Goal: Transaction & Acquisition: Purchase product/service

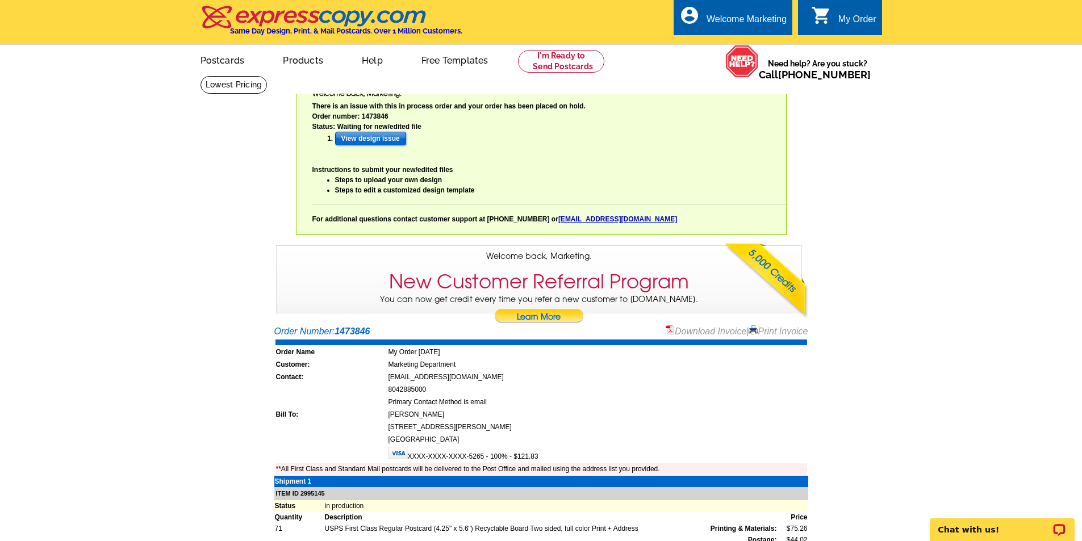
click at [386, 141] on input "View design issue" at bounding box center [370, 139] width 71 height 14
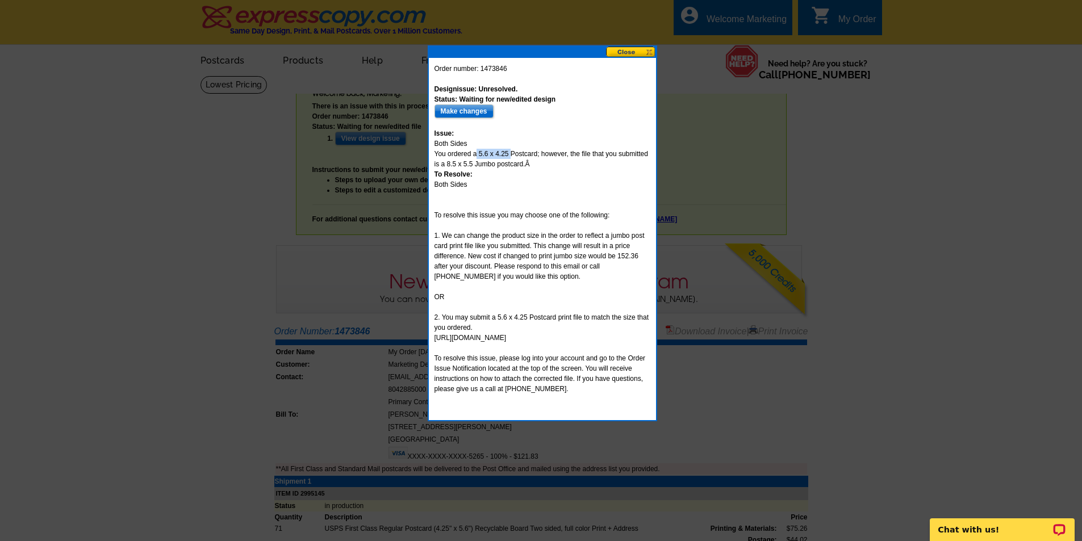
drag, startPoint x: 510, startPoint y: 153, endPoint x: 482, endPoint y: 153, distance: 28.4
click at [477, 155] on div "Design issue: Unresolved. Status: Waiting for new/edited design Make changes Is…" at bounding box center [543, 244] width 216 height 341
copy div "5.6 x 4.25"
click at [471, 110] on input "Make changes" at bounding box center [464, 112] width 59 height 14
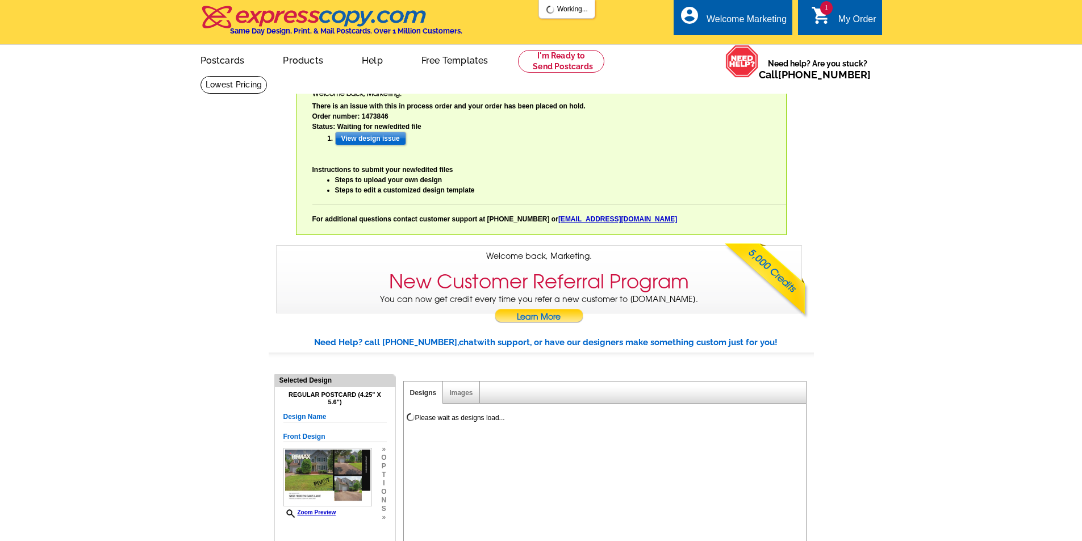
select select "785"
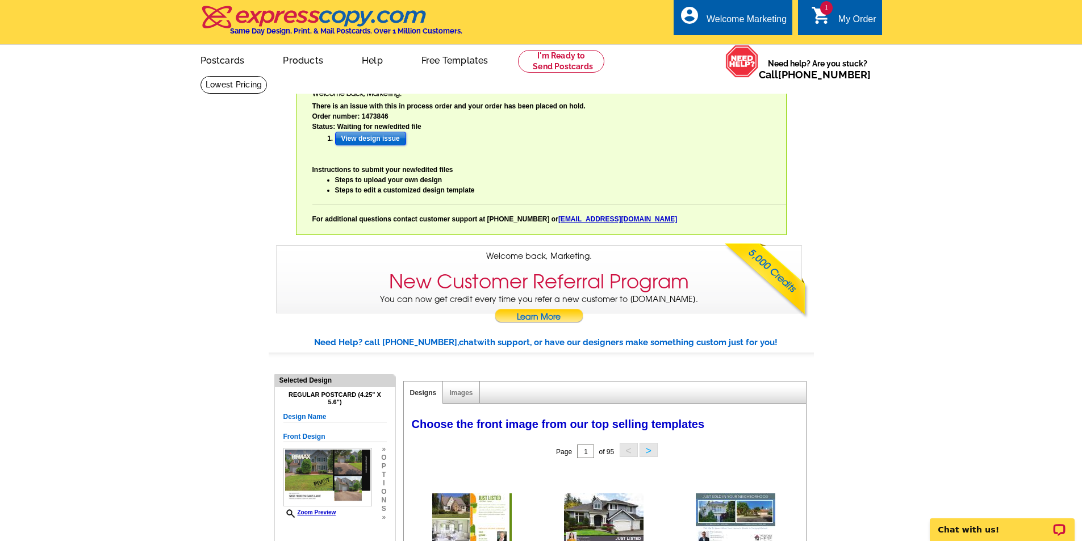
click at [373, 141] on input "View design issue" at bounding box center [370, 139] width 71 height 14
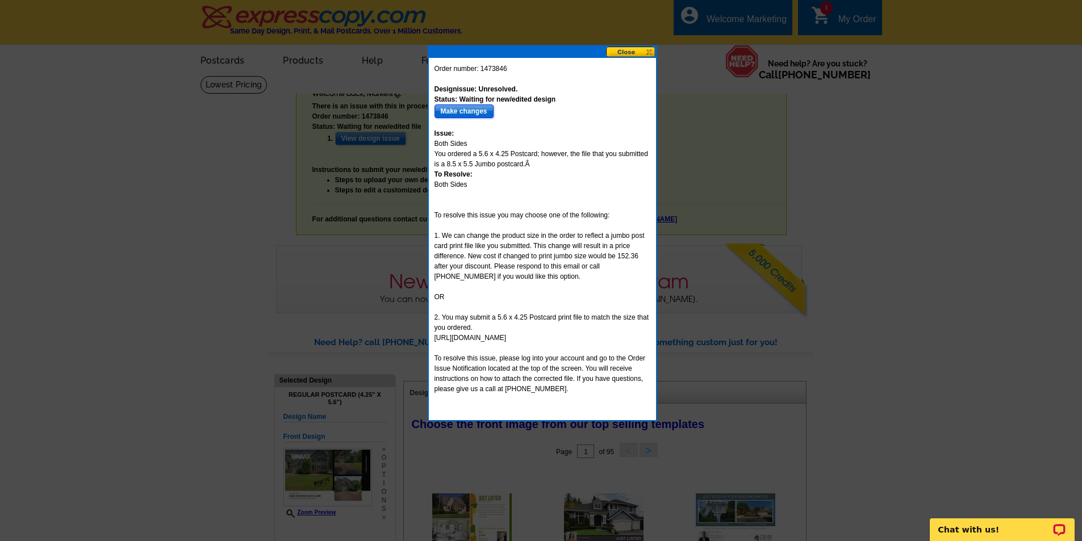
click at [481, 111] on input "Make changes" at bounding box center [464, 112] width 59 height 14
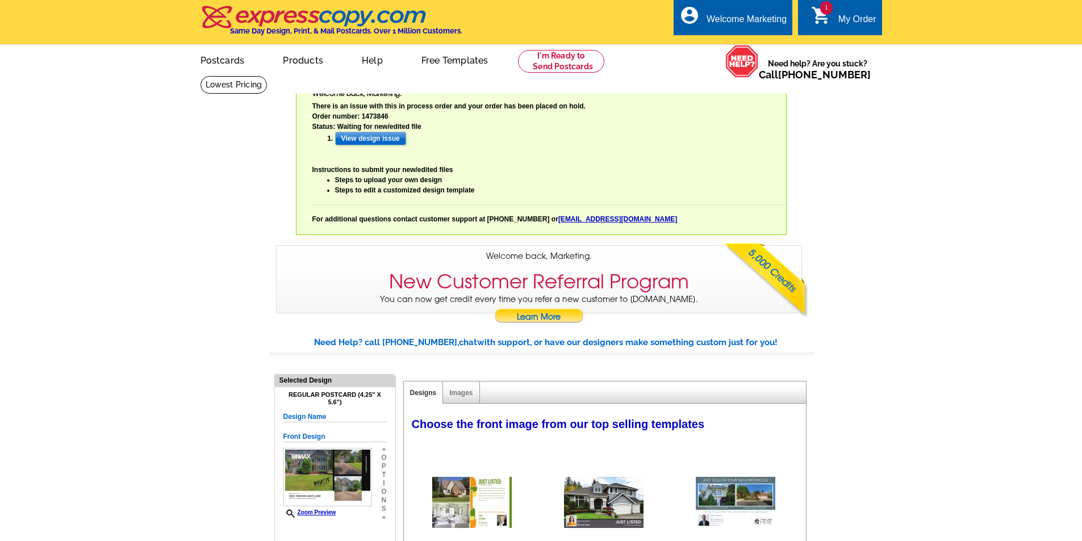
select select "785"
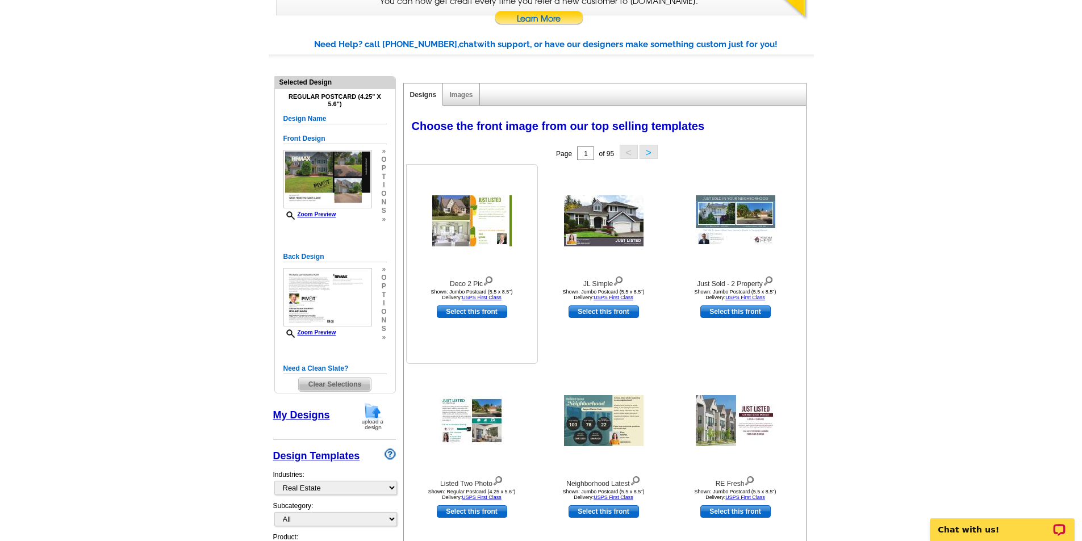
scroll to position [383, 0]
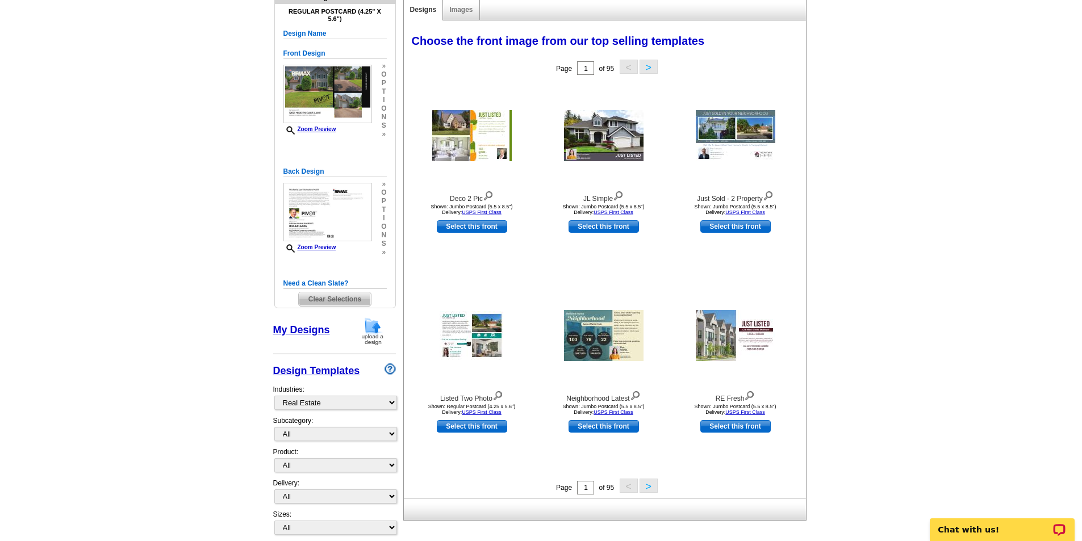
click at [376, 332] on img at bounding box center [373, 331] width 30 height 29
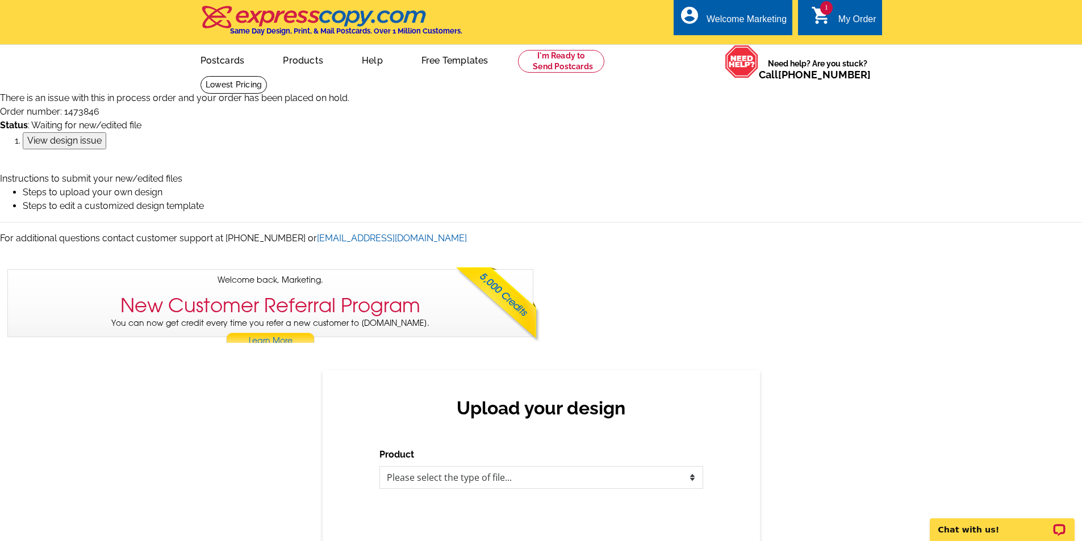
click at [69, 141] on input "View design issue" at bounding box center [65, 140] width 84 height 17
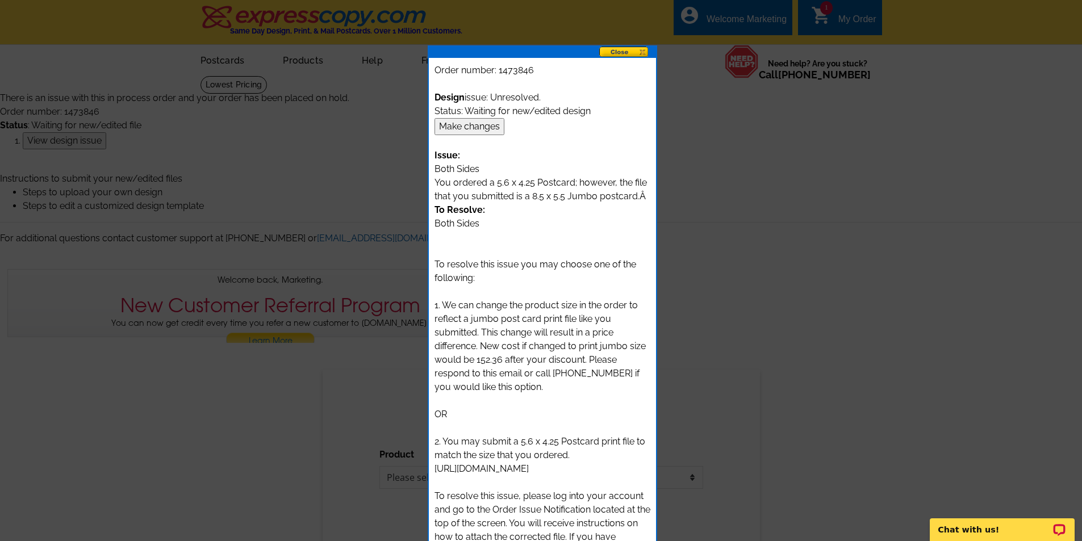
click at [460, 131] on input "Make changes" at bounding box center [470, 126] width 70 height 17
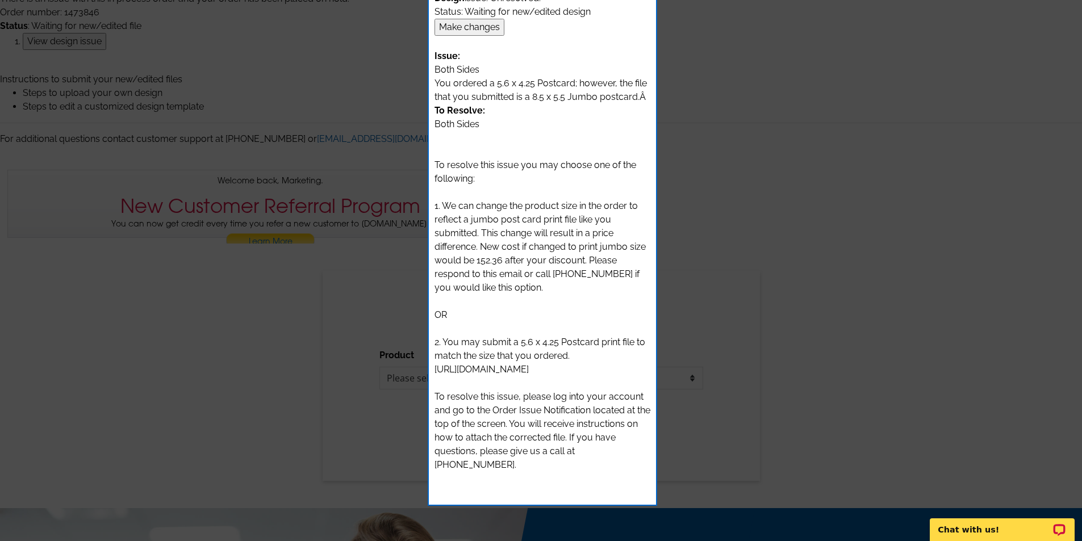
scroll to position [128, 0]
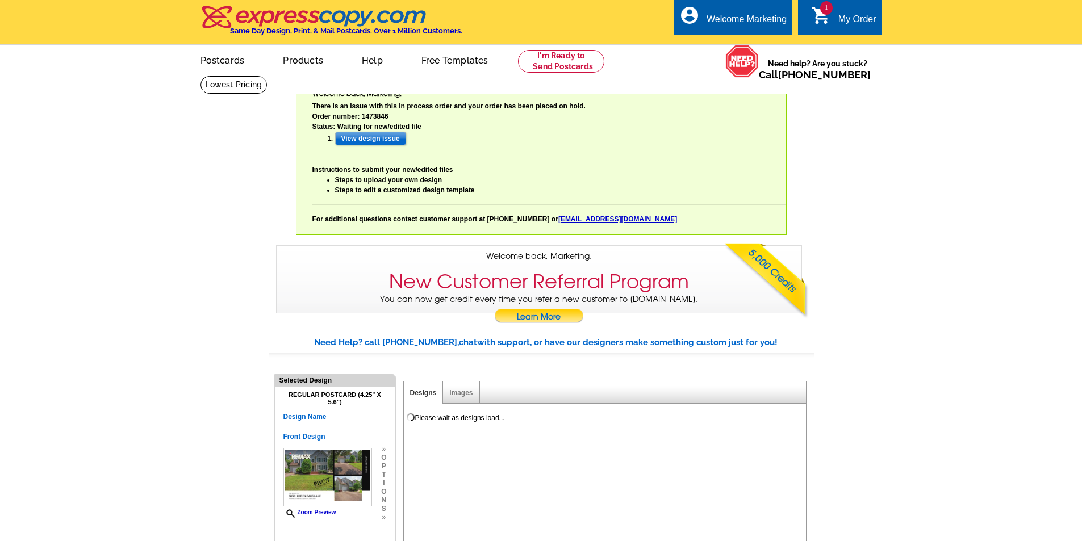
select select "785"
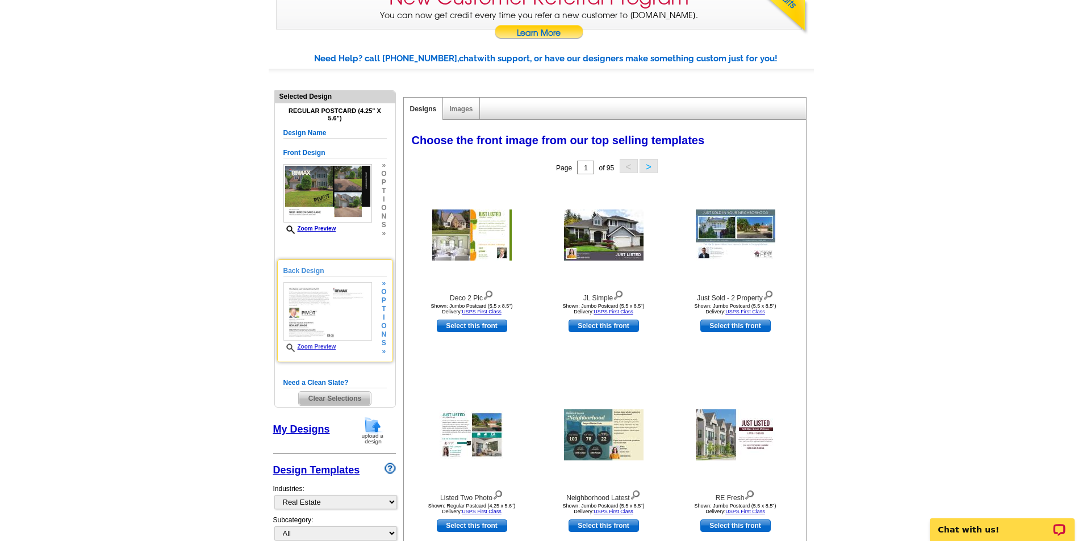
scroll to position [383, 0]
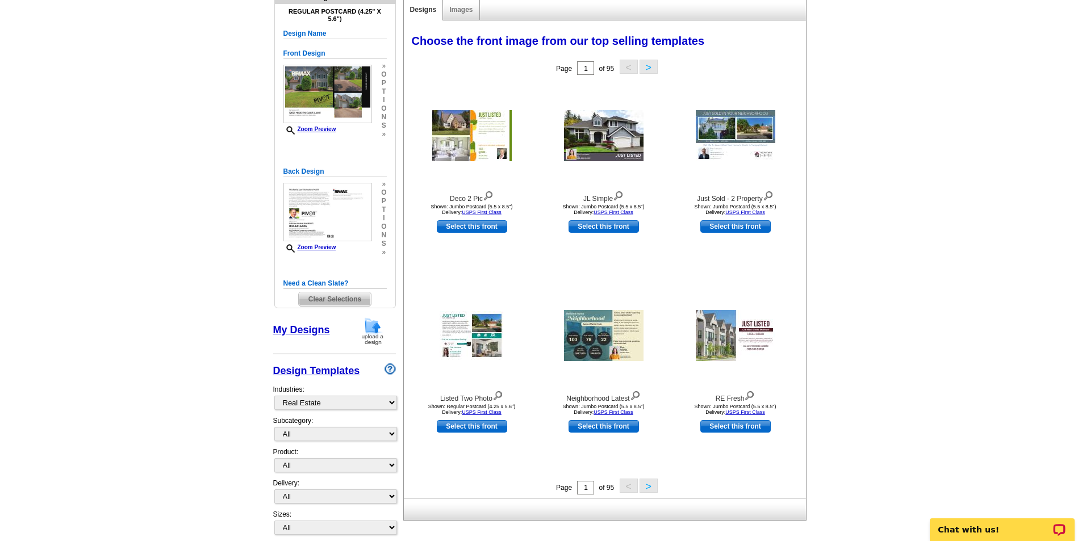
click at [356, 297] on span "Clear Selections" at bounding box center [335, 300] width 72 height 14
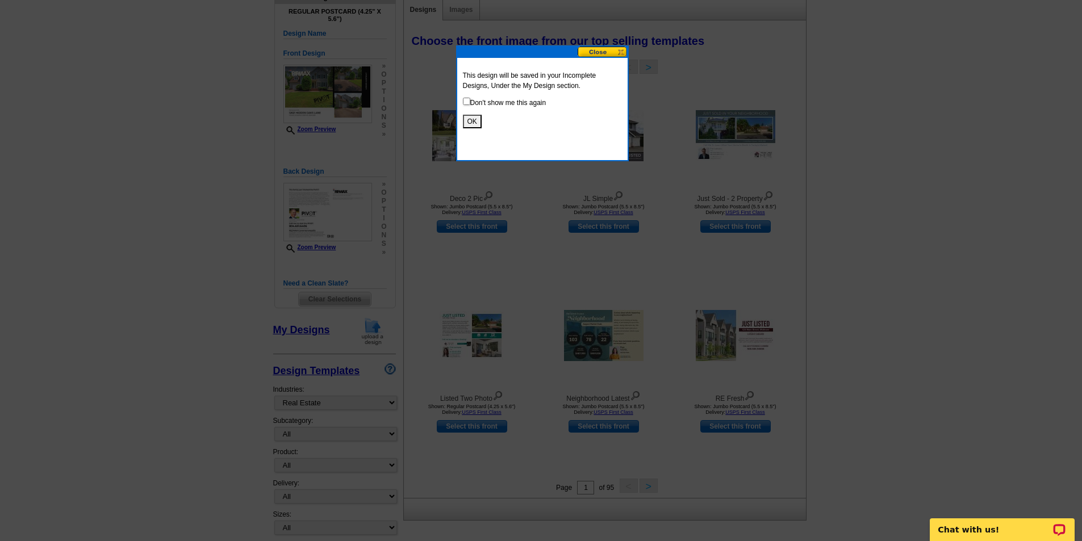
click at [469, 115] on button "OK" at bounding box center [472, 122] width 19 height 14
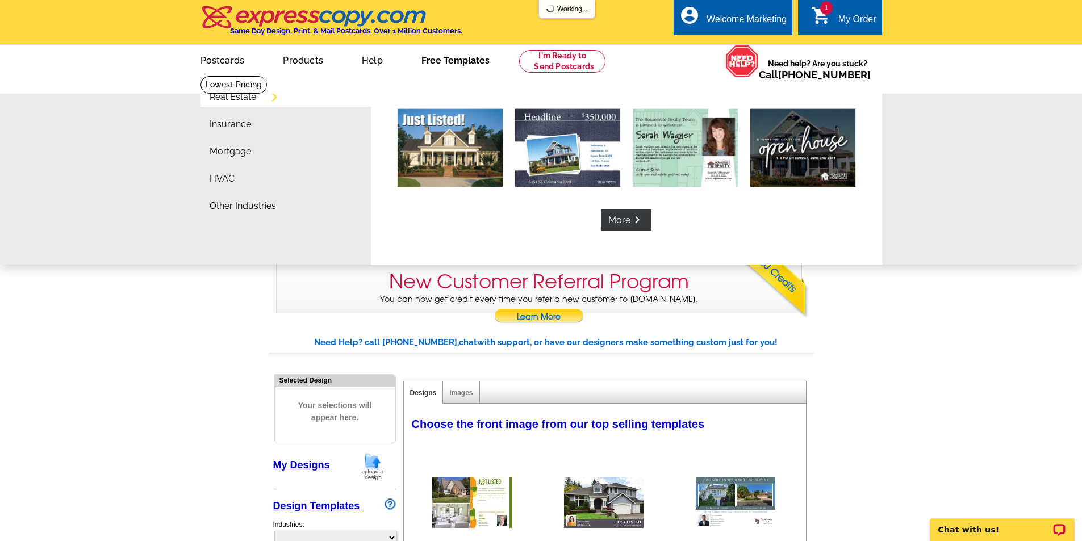
select select "785"
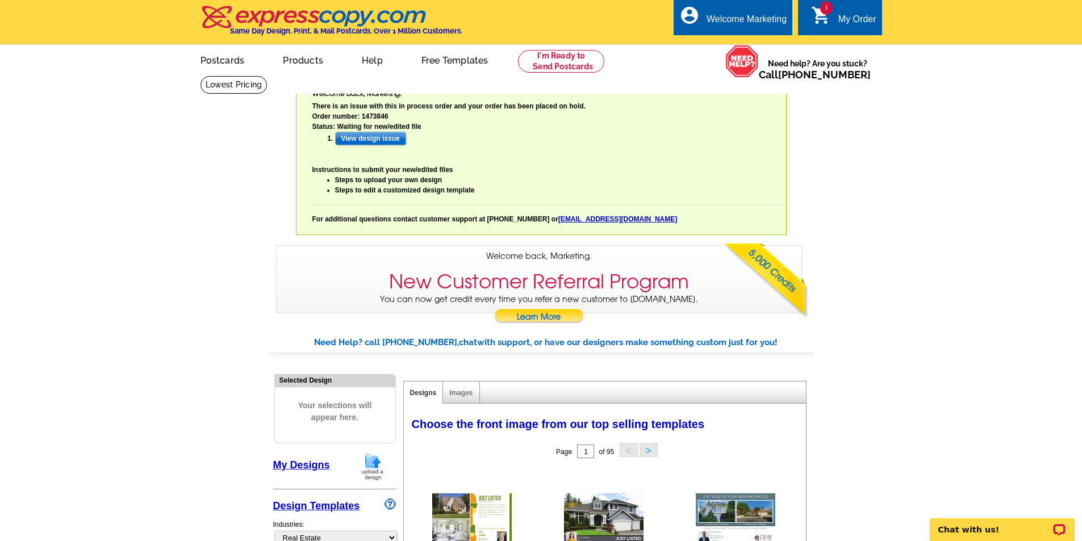
click at [374, 469] on img at bounding box center [373, 466] width 30 height 29
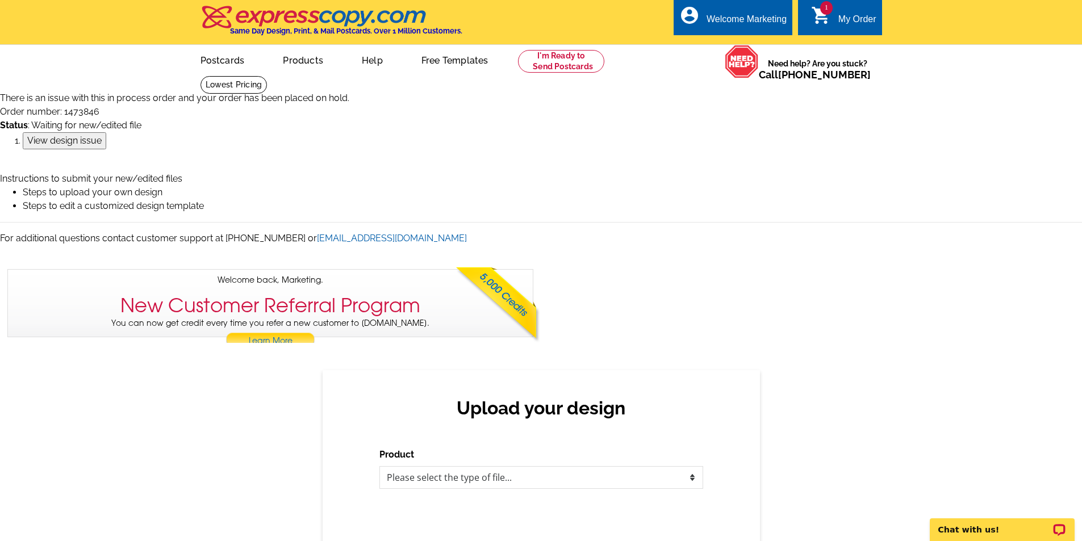
click at [41, 147] on input "View design issue" at bounding box center [65, 140] width 84 height 17
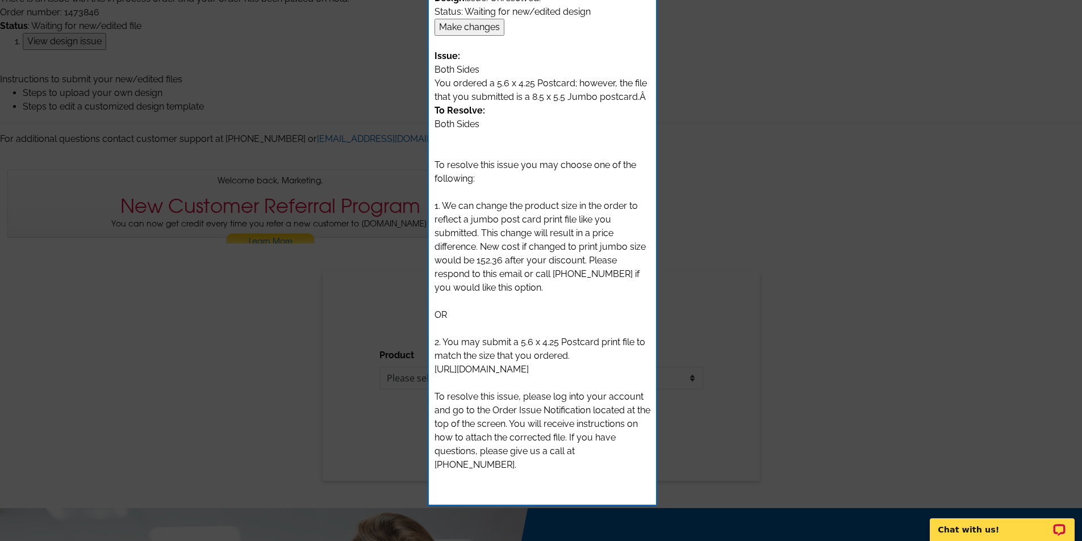
scroll to position [85, 0]
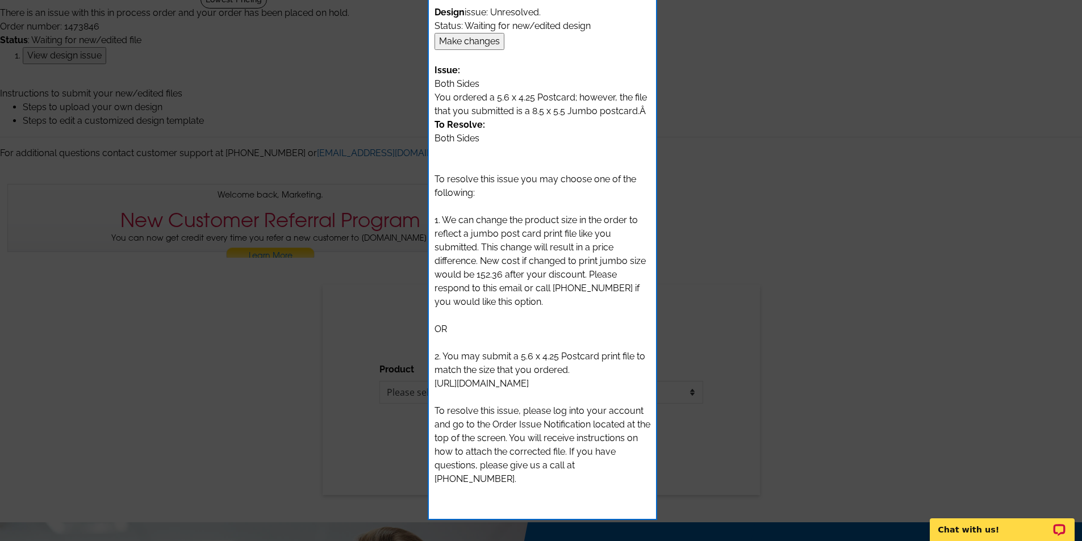
drag, startPoint x: 539, startPoint y: 398, endPoint x: 432, endPoint y: 383, distance: 108.5
click at [432, 383] on div "Order number: 1473846 Design issue: Unresolved. Status: Waiting for new/edited …" at bounding box center [542, 246] width 227 height 547
copy div "[URL][DOMAIN_NAME]"
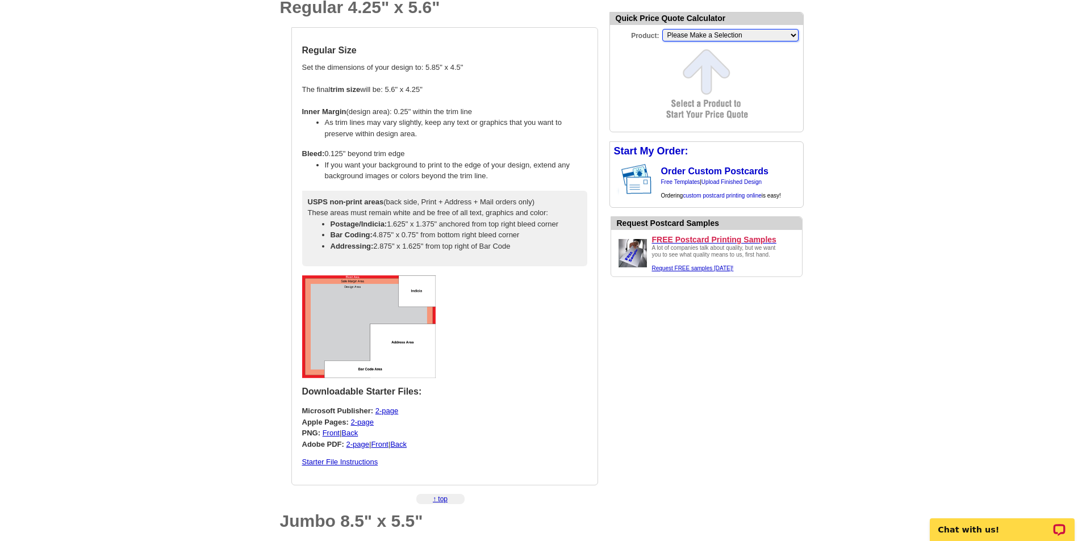
click at [790, 36] on select "Please Make a Selection Jumbo Postcard (5.5" x 8.5") Regular Postcard (4.25" x …" at bounding box center [730, 35] width 136 height 12
select select "1"
click at [662, 30] on select "Please Make a Selection Jumbo Postcard (5.5" x 8.5") Regular Postcard (4.25" x …" at bounding box center [730, 35] width 136 height 12
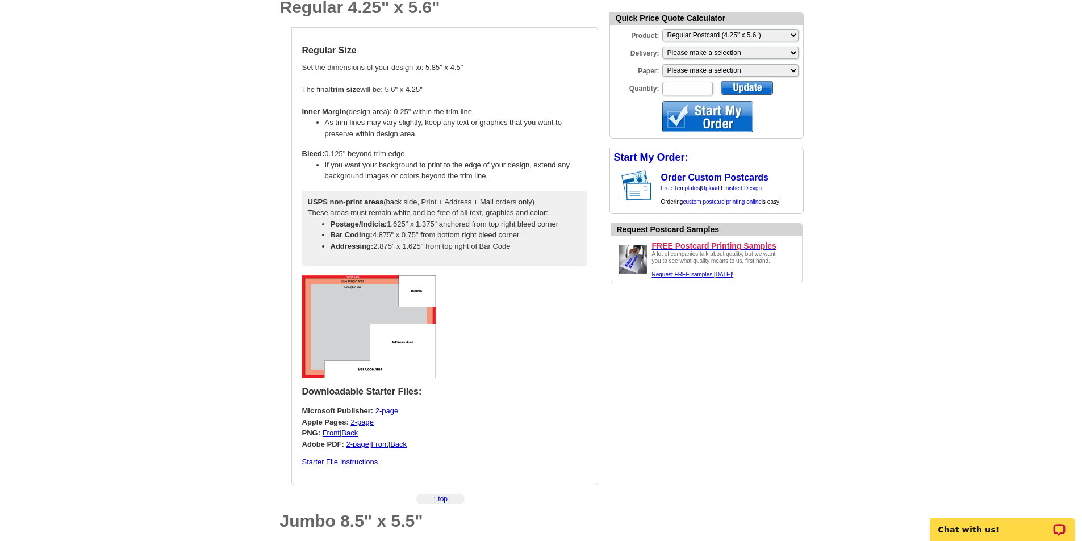
click at [730, 117] on div at bounding box center [707, 116] width 91 height 31
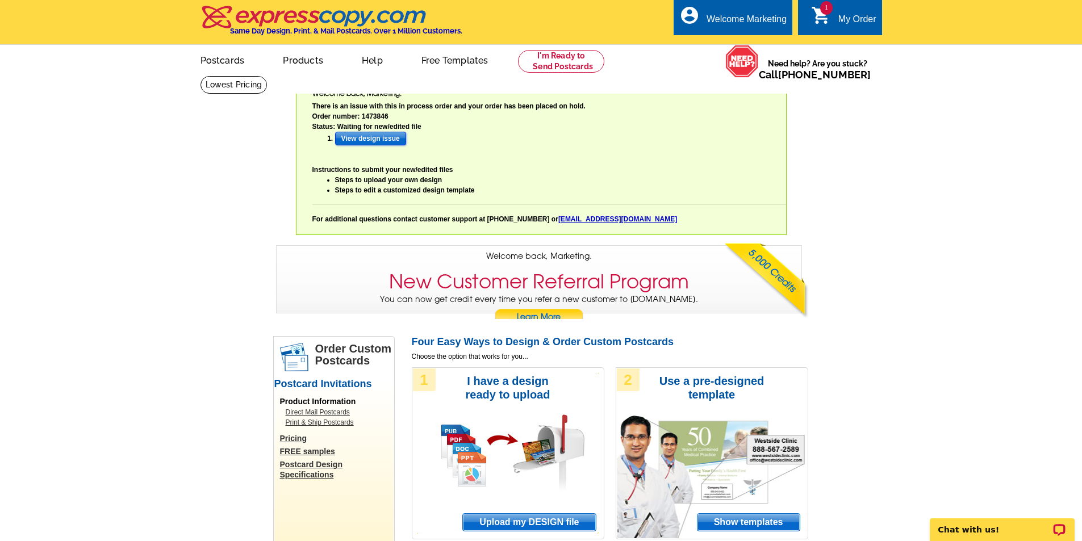
click at [387, 136] on input "View design issue" at bounding box center [370, 139] width 71 height 14
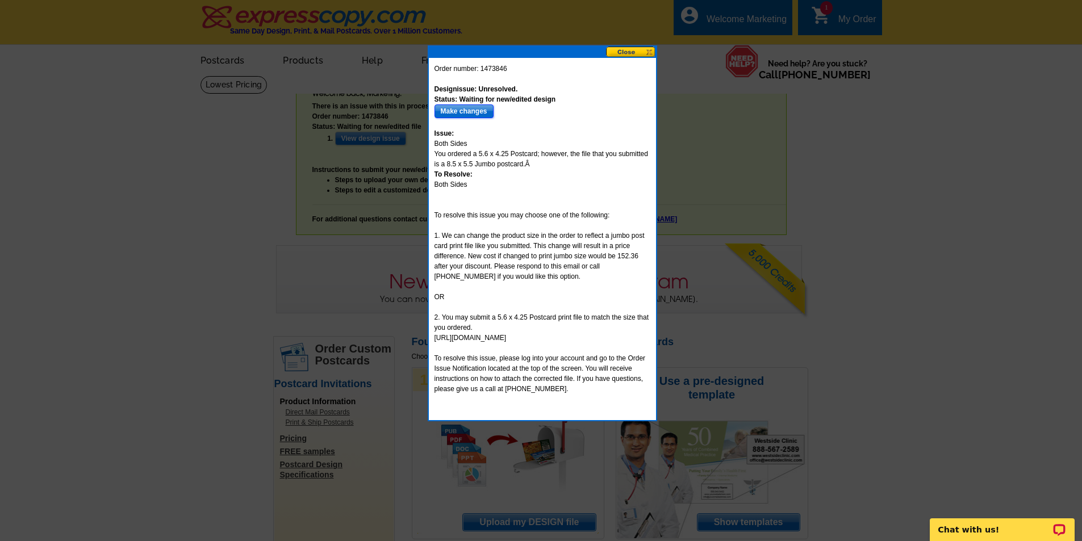
click at [466, 114] on input "Make changes" at bounding box center [464, 112] width 59 height 14
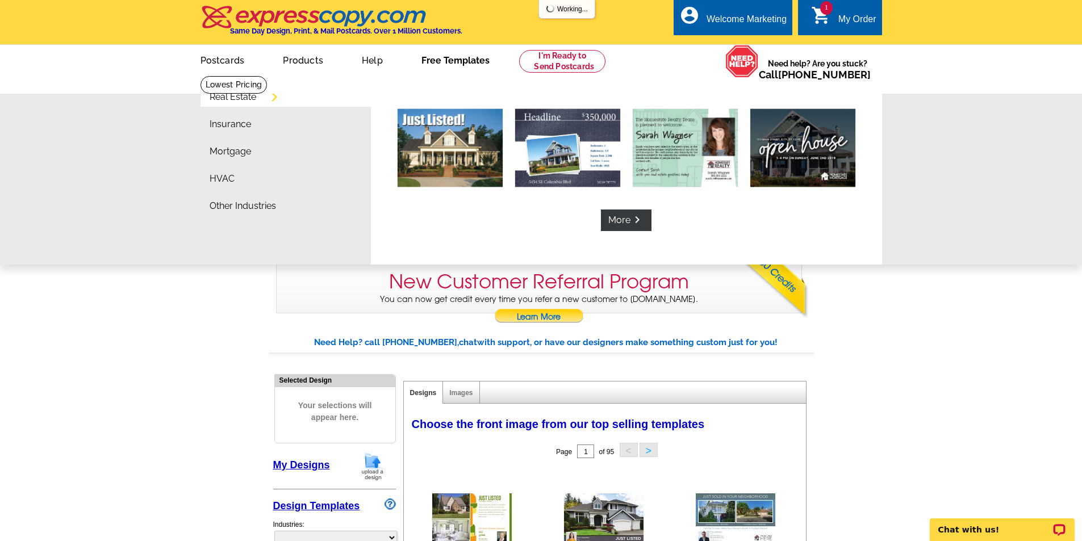
select select "785"
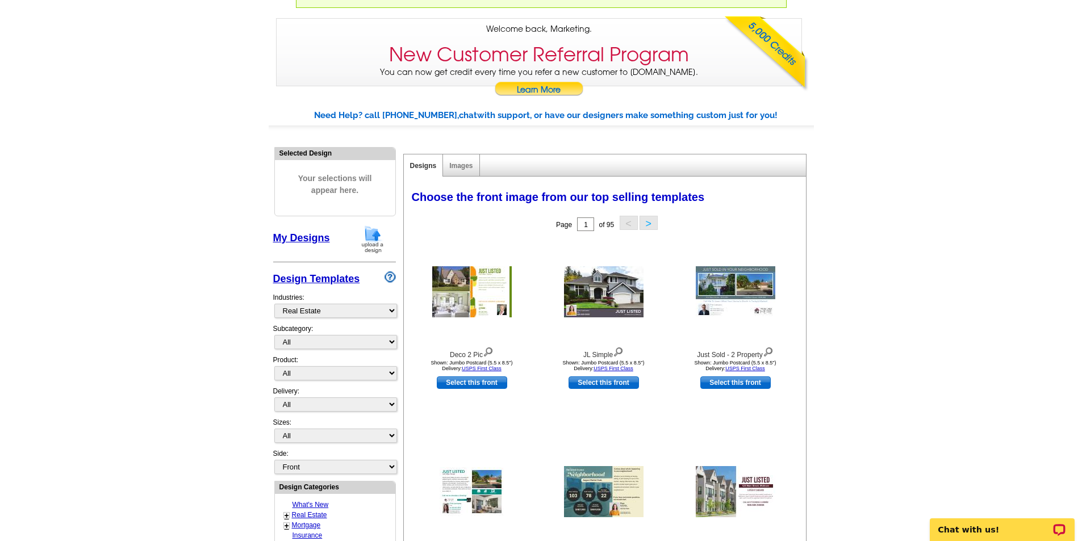
scroll to position [213, 0]
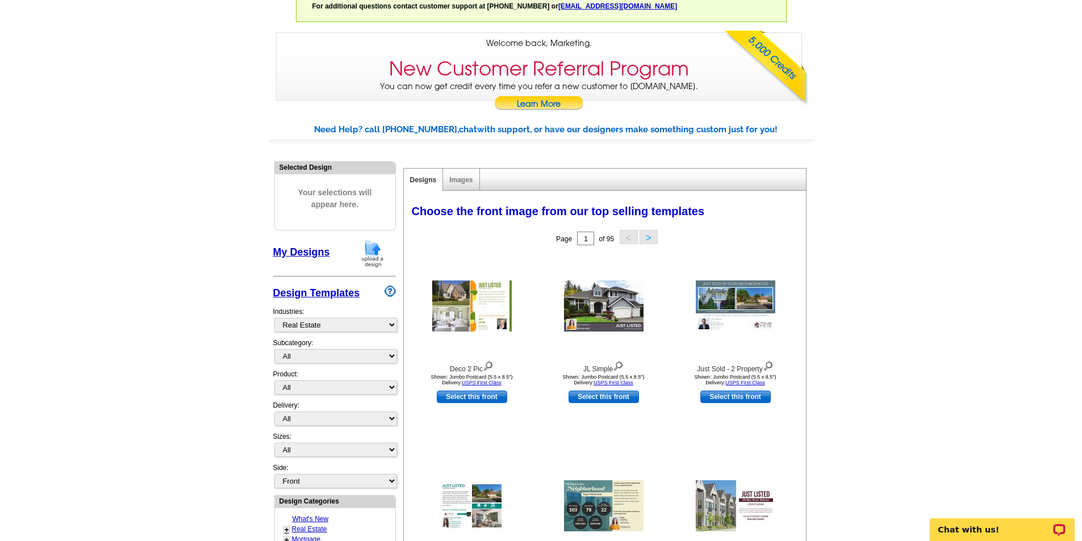
click at [373, 255] on img at bounding box center [373, 253] width 30 height 29
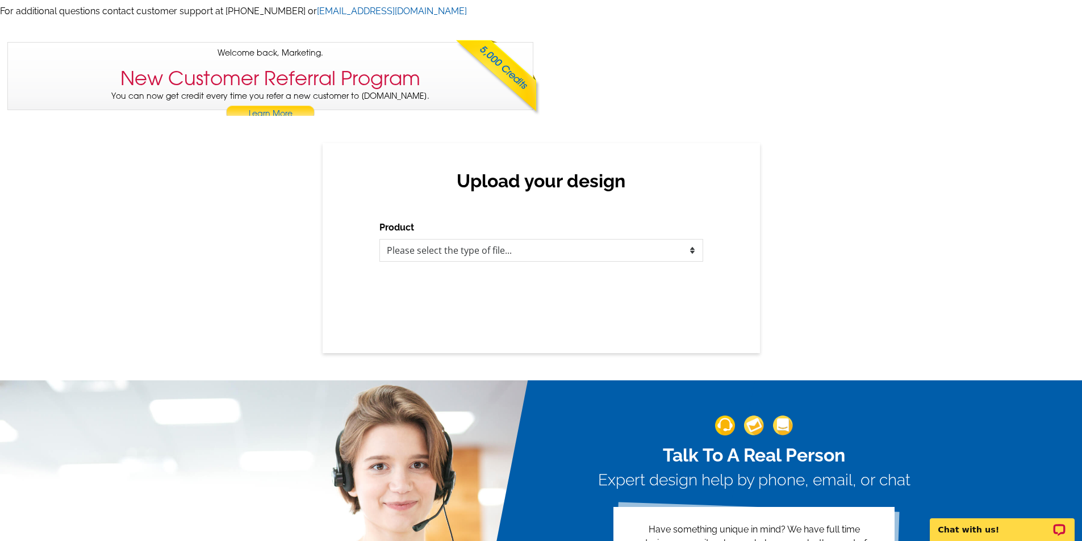
scroll to position [256, 0]
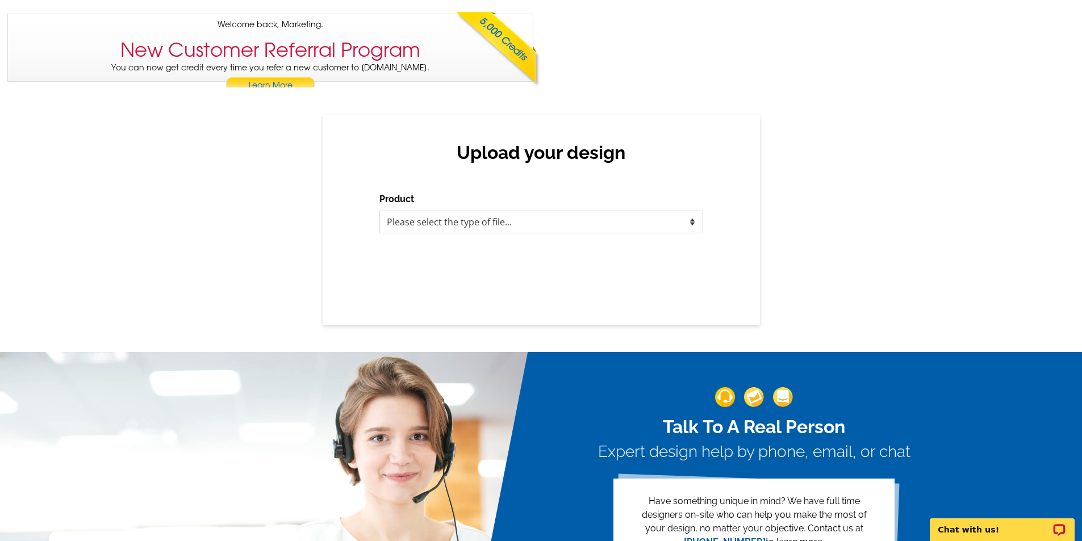
click at [692, 226] on select "Please select the type of file... Postcards Business Cards Letters and flyers G…" at bounding box center [542, 222] width 324 height 23
select select "1"
click at [380, 211] on select "Please select the type of file... Postcards Business Cards Letters and flyers G…" at bounding box center [542, 222] width 324 height 23
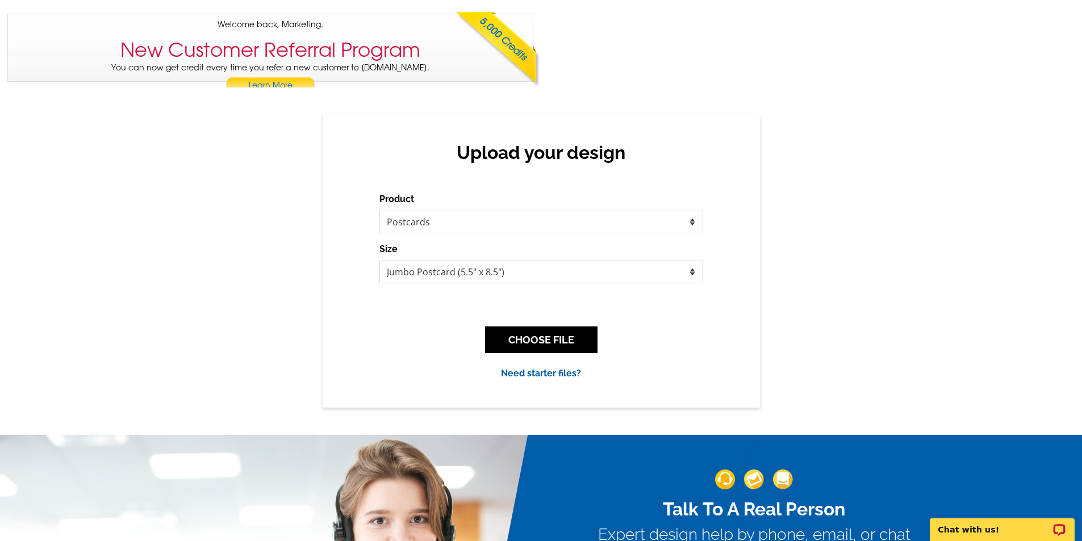
click at [499, 274] on select "Jumbo Postcard (5.5" x 8.5") Regular Postcard (4.25" x 5.6") Panoramic Postcard…" at bounding box center [542, 272] width 324 height 23
select select "1"
click at [380, 261] on select "Jumbo Postcard (5.5" x 8.5") Regular Postcard (4.25" x 5.6") Panoramic Postcard…" at bounding box center [542, 272] width 324 height 23
click at [520, 335] on button "CHOOSE FILE" at bounding box center [541, 340] width 112 height 27
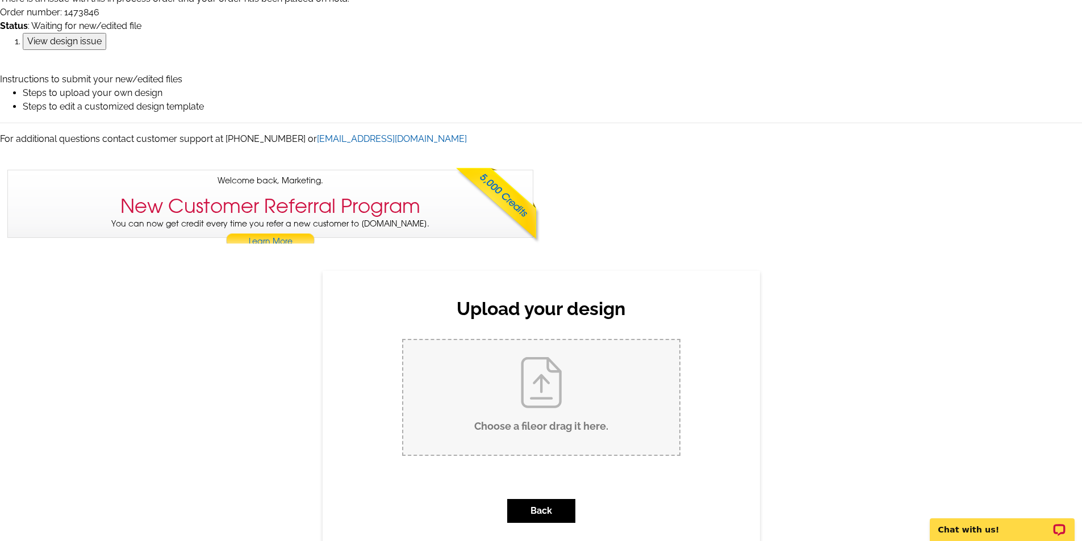
scroll to position [156, 0]
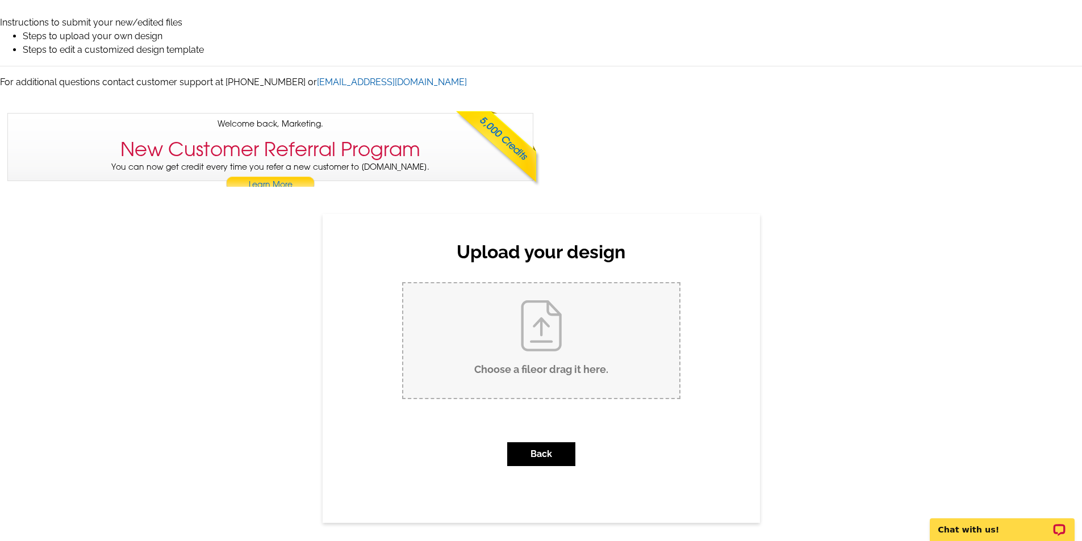
click at [537, 340] on input "Choose a file or drag it here ." at bounding box center [541, 340] width 276 height 115
click at [531, 330] on input "Choose a file or drag it here ." at bounding box center [541, 340] width 276 height 115
type input "C:\fakepath\Undercontract_Hiddenoaks_mailer (1).pdf"
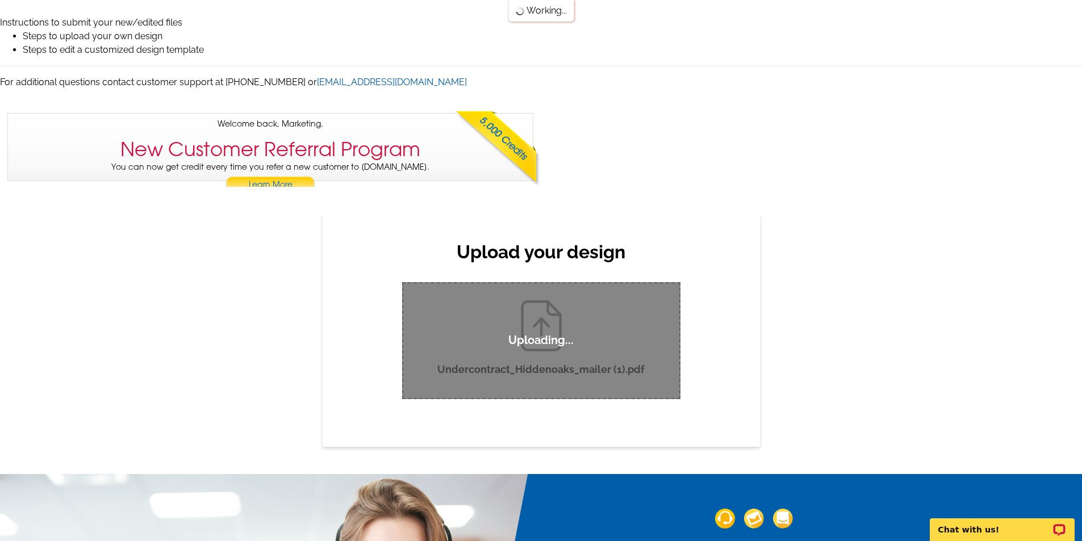
drag, startPoint x: 586, startPoint y: 220, endPoint x: 666, endPoint y: 157, distance: 101.6
click at [666, 157] on div "Welcome back, Marketing. There is an issue with this in process order and your …" at bounding box center [541, 50] width 1082 height 262
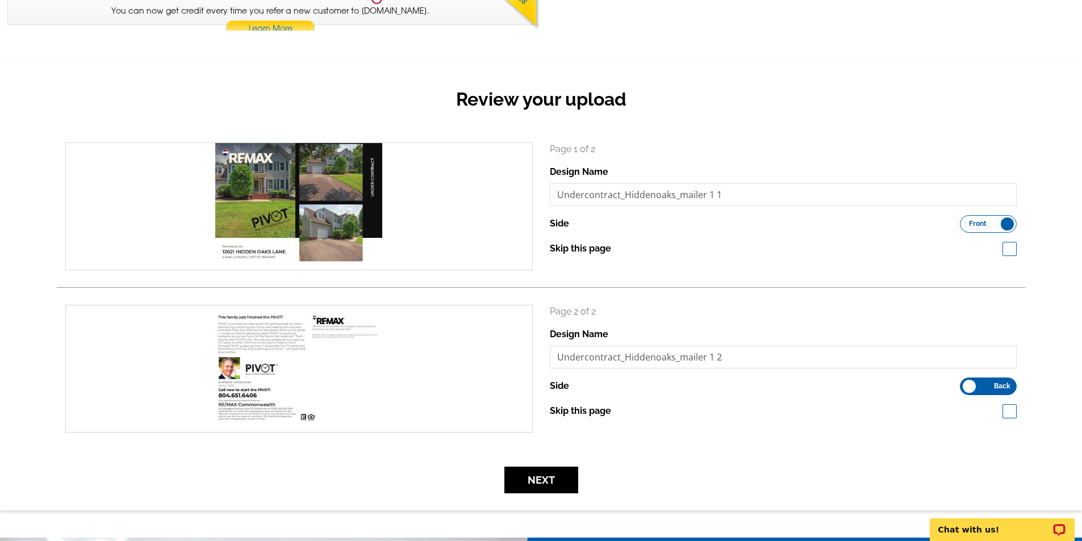
scroll to position [369, 0]
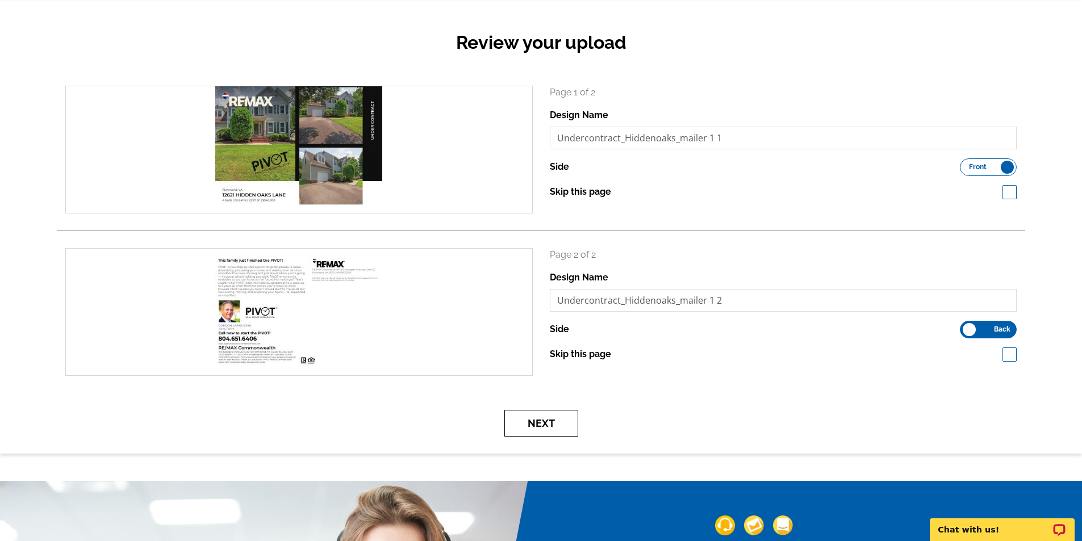
click at [551, 425] on button "Next" at bounding box center [541, 423] width 74 height 27
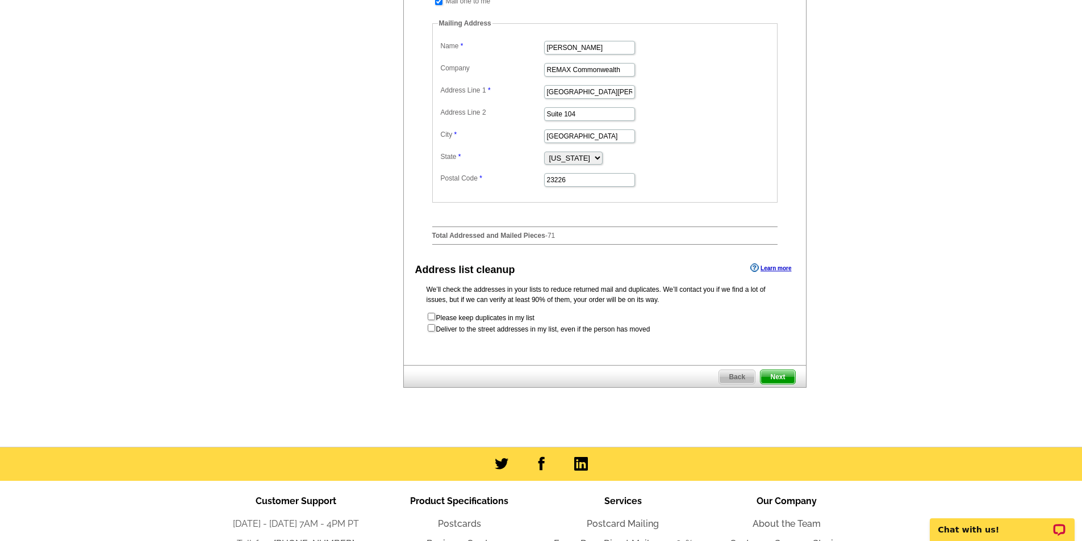
scroll to position [739, 0]
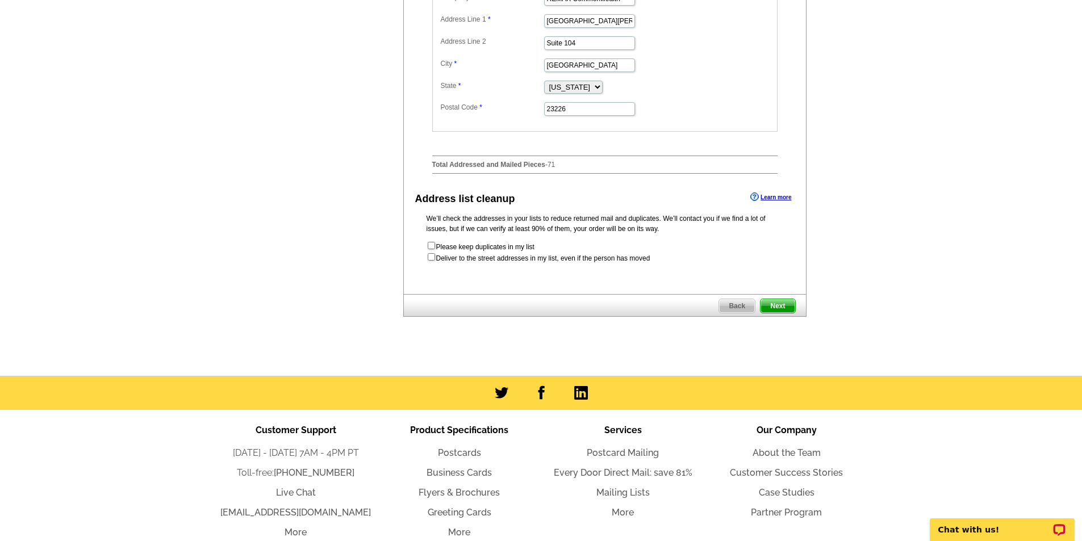
click at [773, 313] on span "Next" at bounding box center [778, 306] width 34 height 14
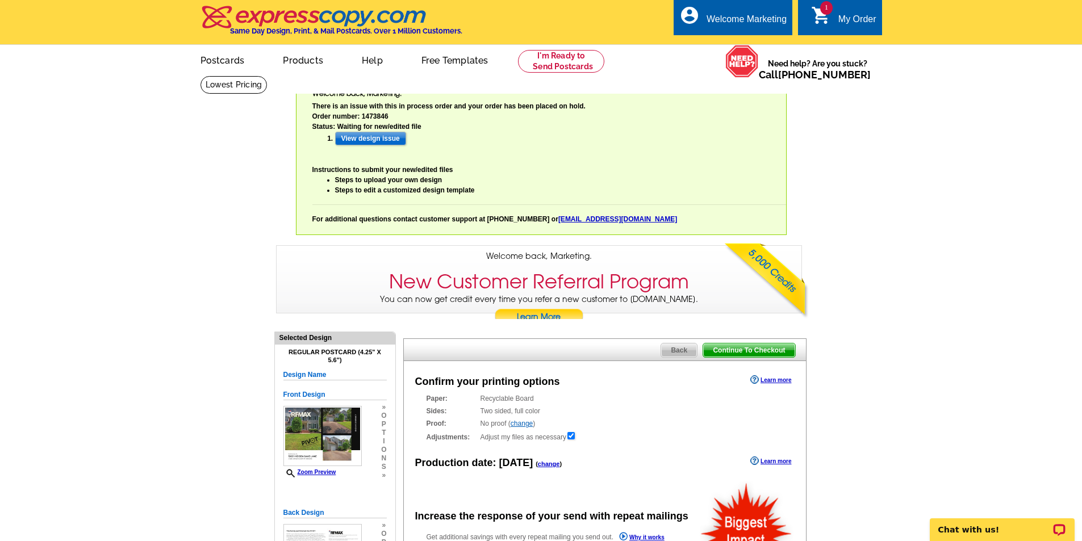
radio input "false"
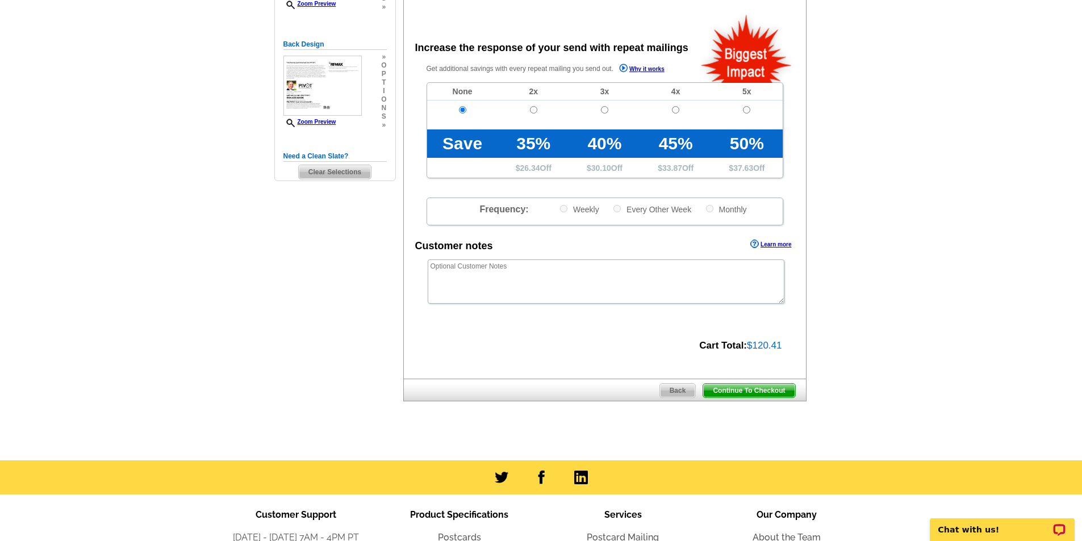
scroll to position [483, 0]
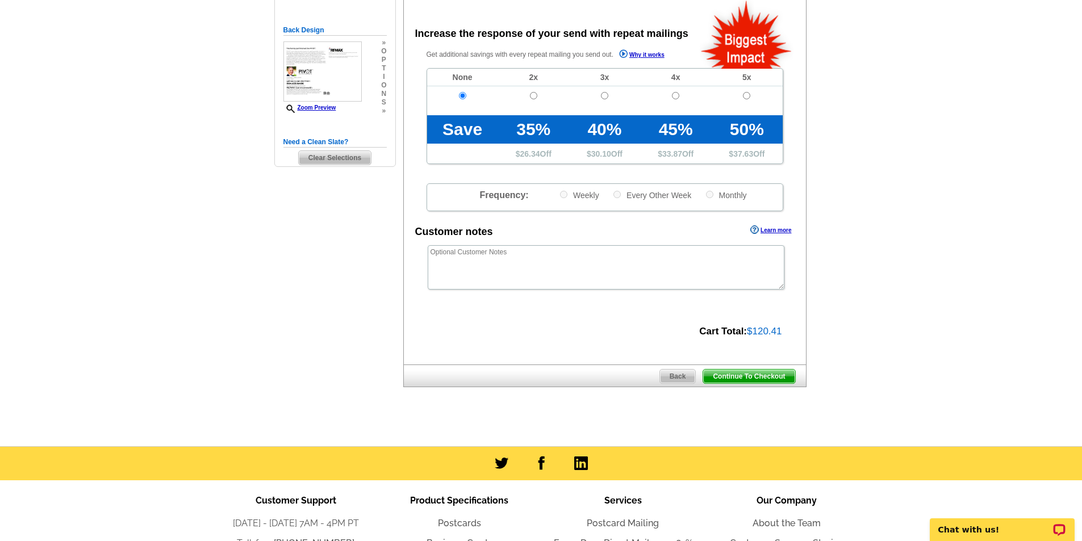
click at [769, 379] on span "Continue To Checkout" at bounding box center [748, 377] width 91 height 14
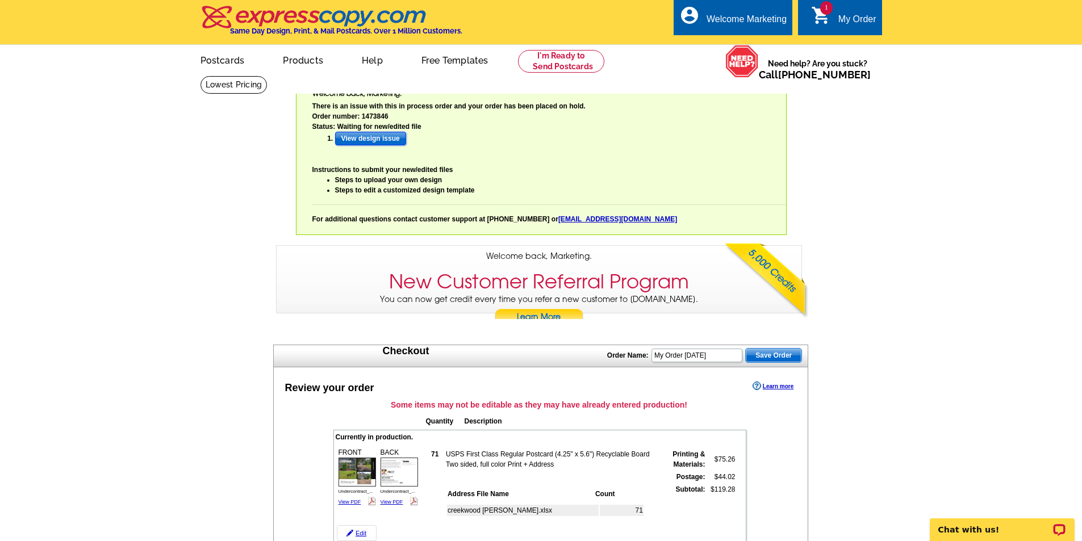
click at [385, 138] on input "View design issue" at bounding box center [370, 139] width 71 height 14
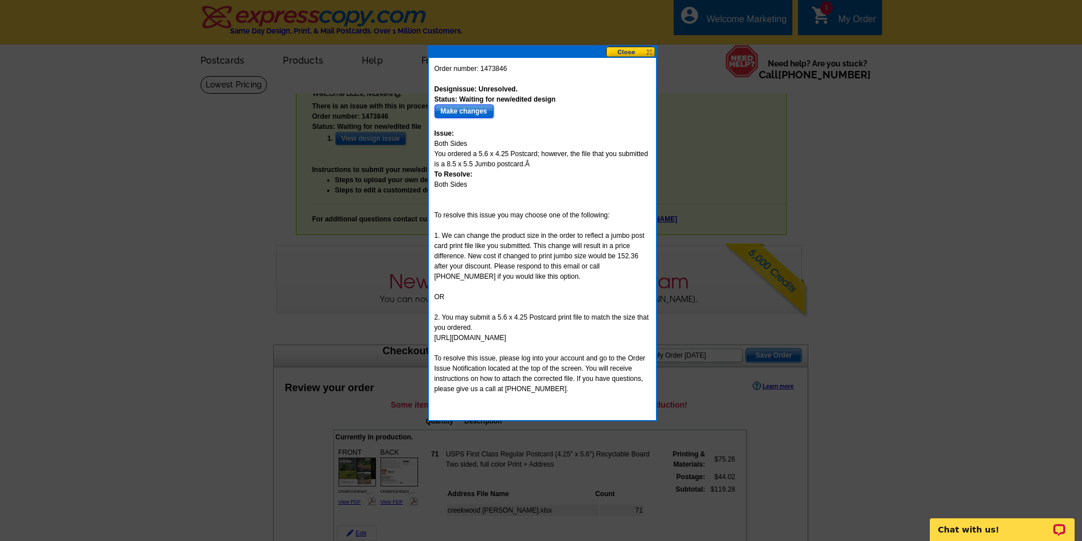
click at [469, 113] on input "Make changes" at bounding box center [464, 112] width 59 height 14
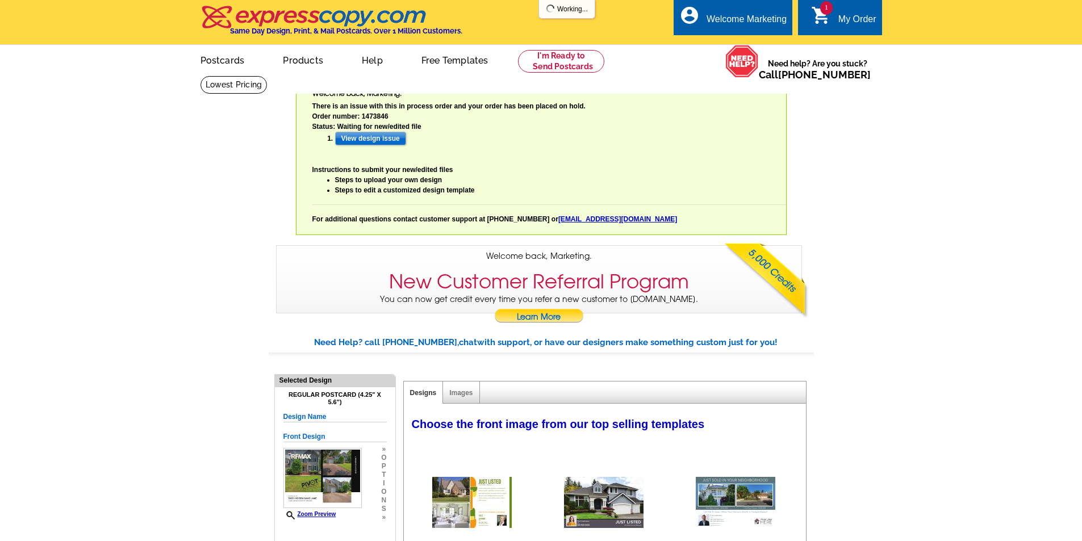
select select "785"
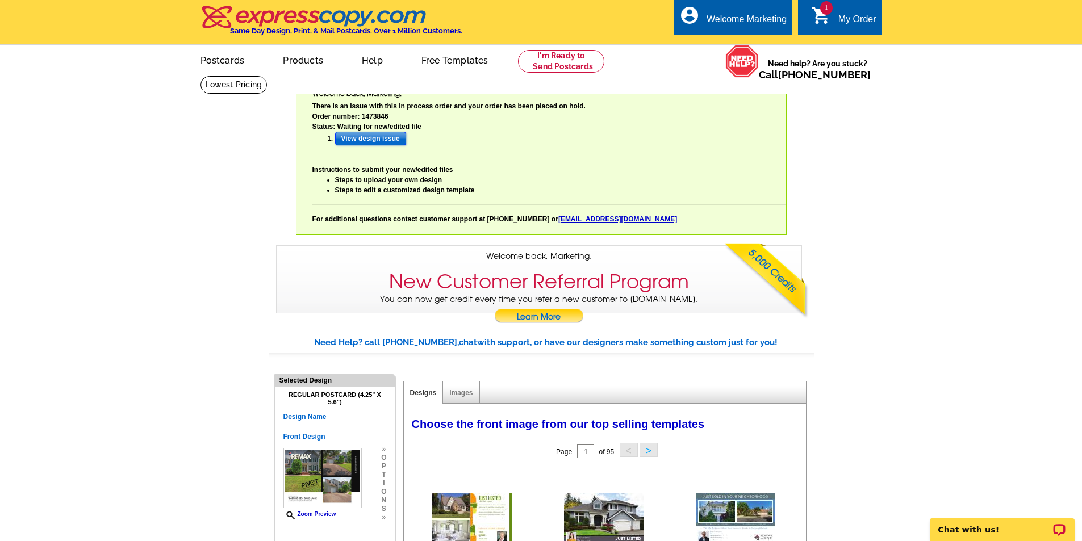
click at [390, 141] on input "View design issue" at bounding box center [370, 139] width 71 height 14
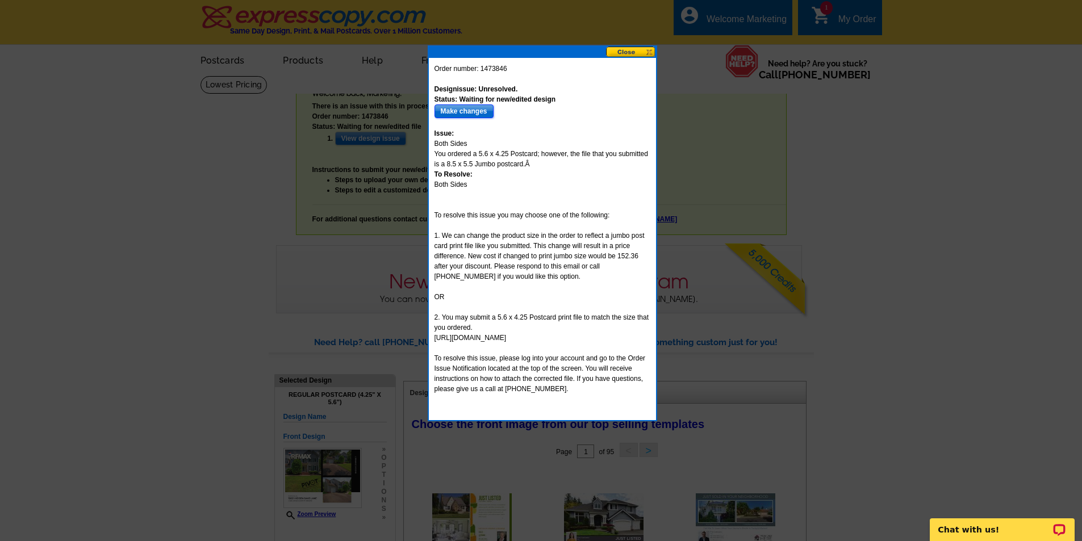
click at [464, 114] on input "Make changes" at bounding box center [464, 112] width 59 height 14
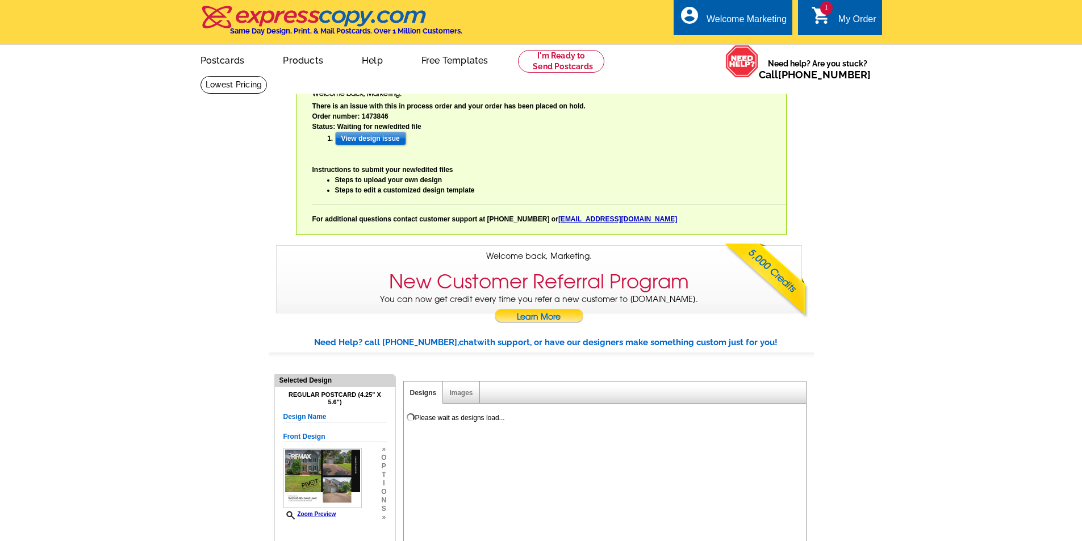
select select "785"
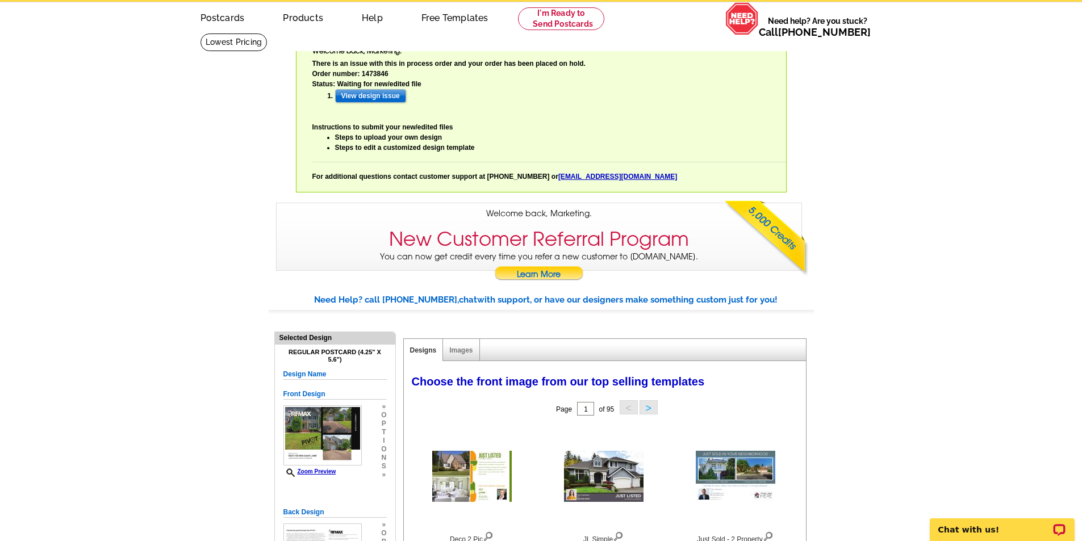
scroll to position [14, 0]
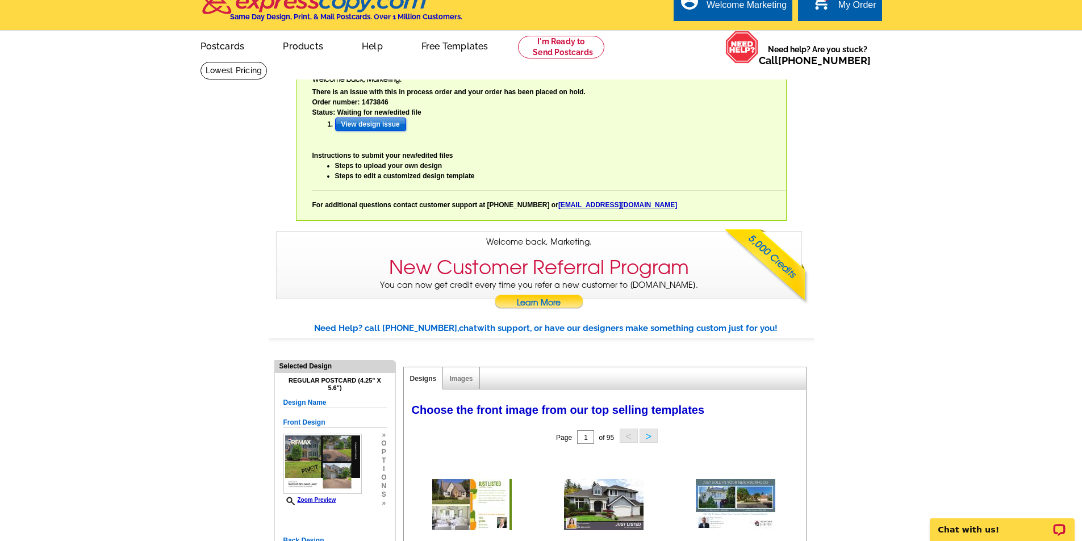
click at [391, 127] on input "View design issue" at bounding box center [370, 125] width 71 height 14
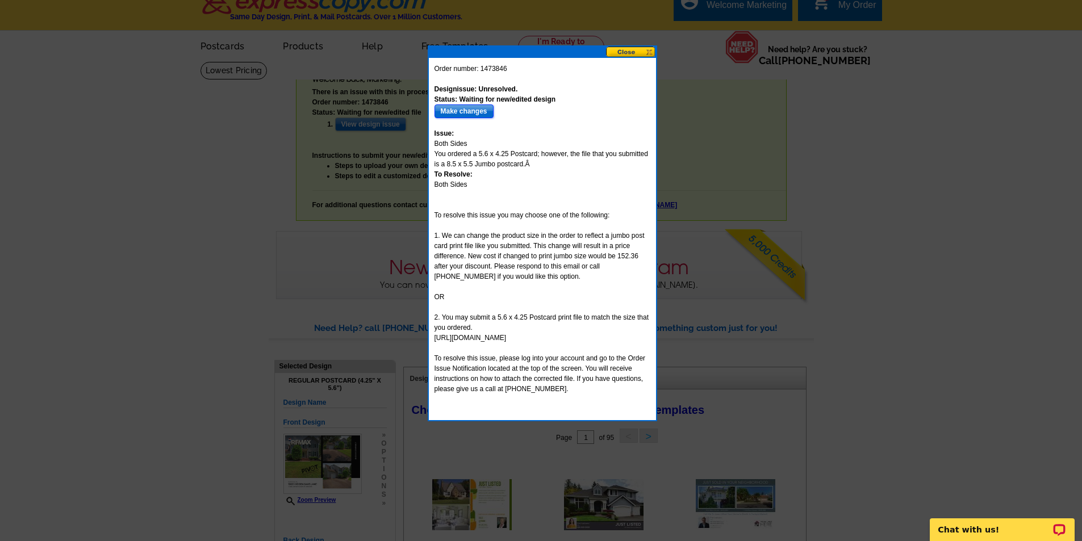
click at [471, 111] on input "Make changes" at bounding box center [464, 112] width 59 height 14
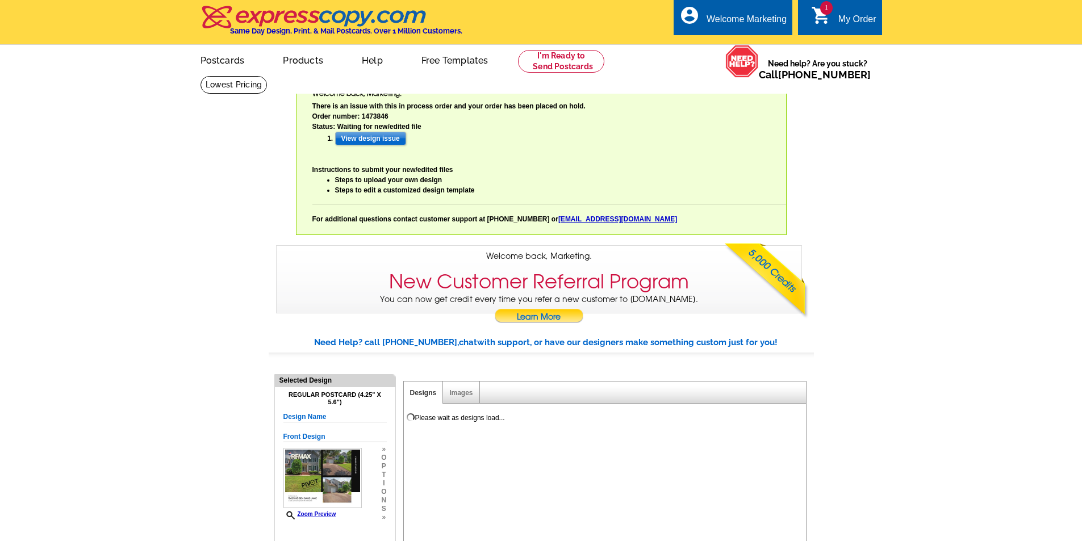
select select "785"
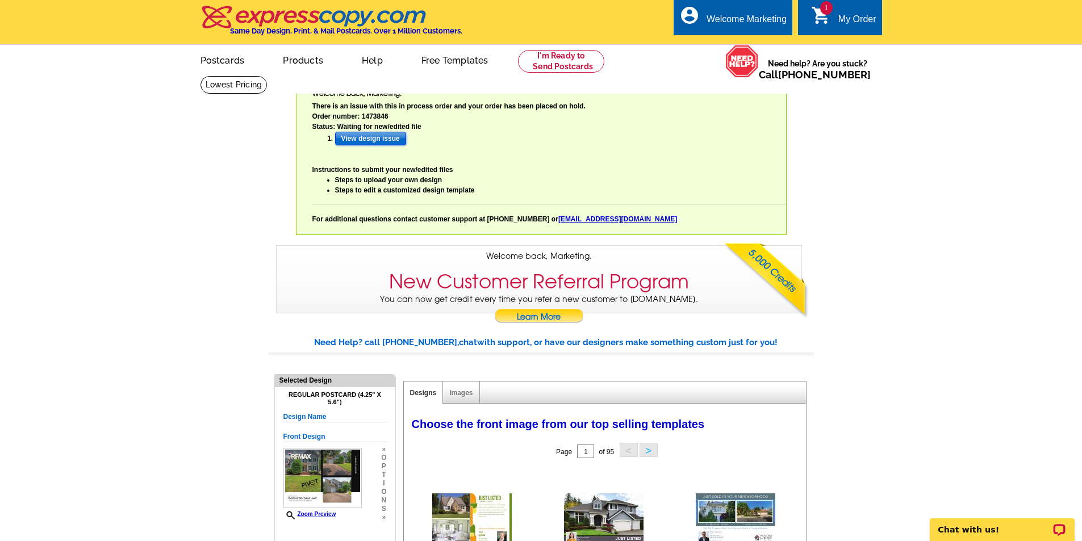
click at [382, 140] on input "View design issue" at bounding box center [370, 139] width 71 height 14
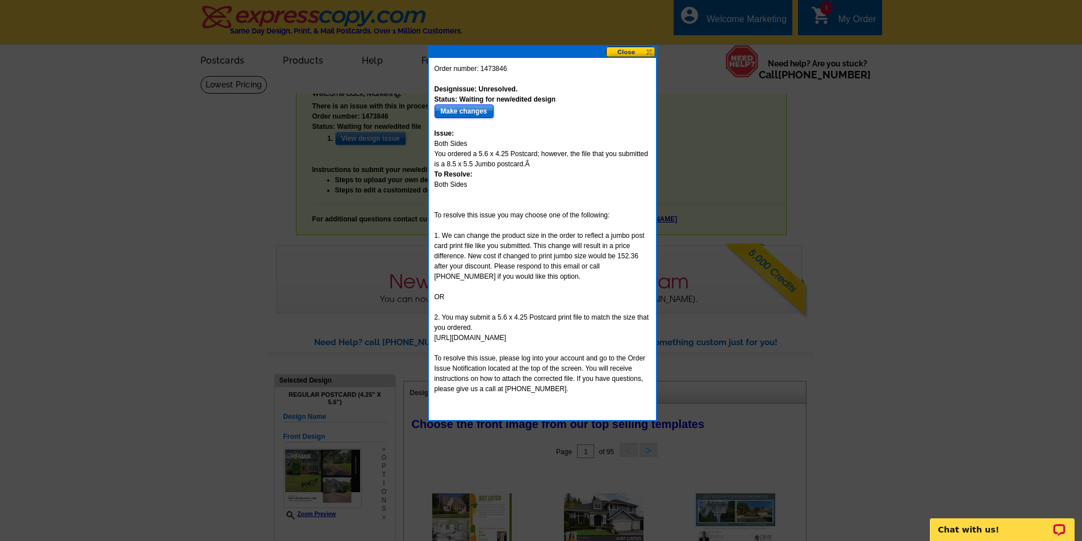
click at [483, 113] on input "Make changes" at bounding box center [464, 112] width 59 height 14
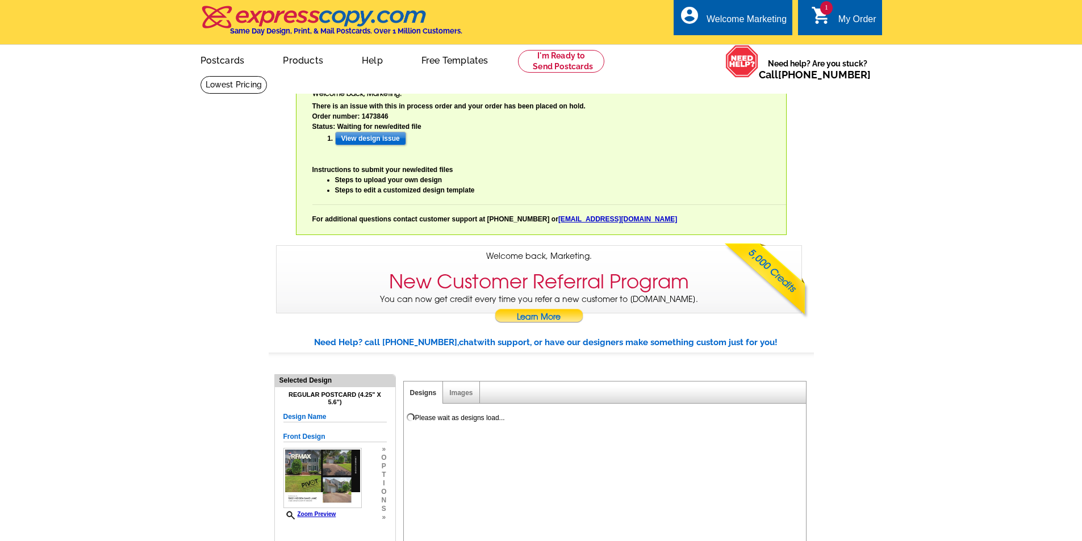
select select "785"
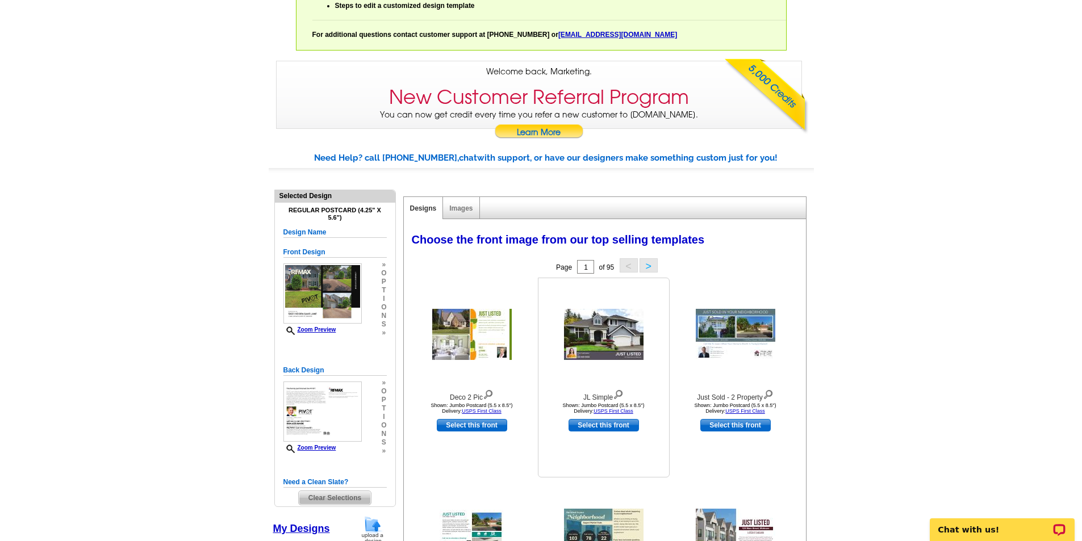
scroll to position [256, 0]
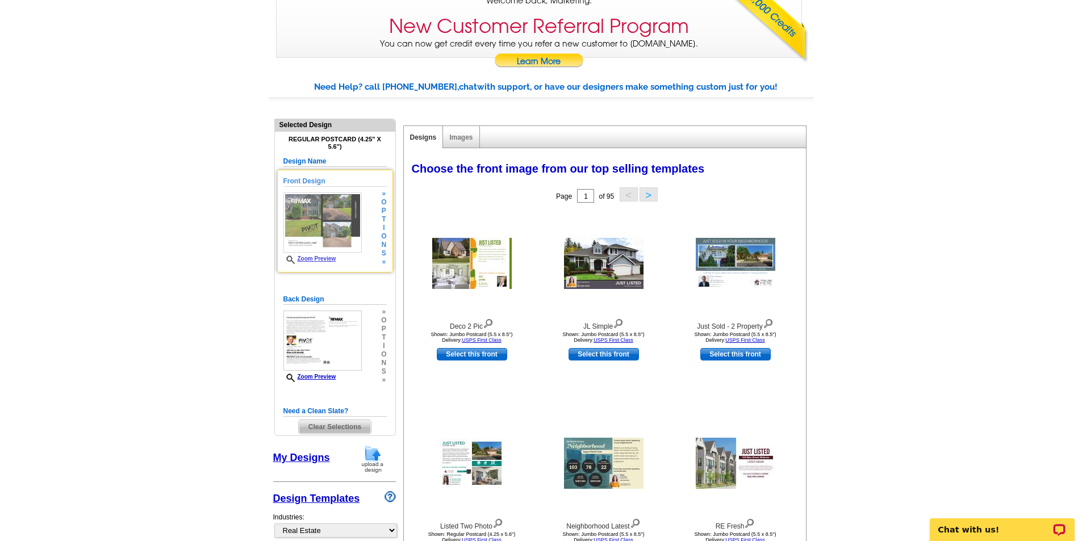
click at [366, 222] on div "Front Design Zoom Preview » o p t i o n s »" at bounding box center [334, 221] width 103 height 90
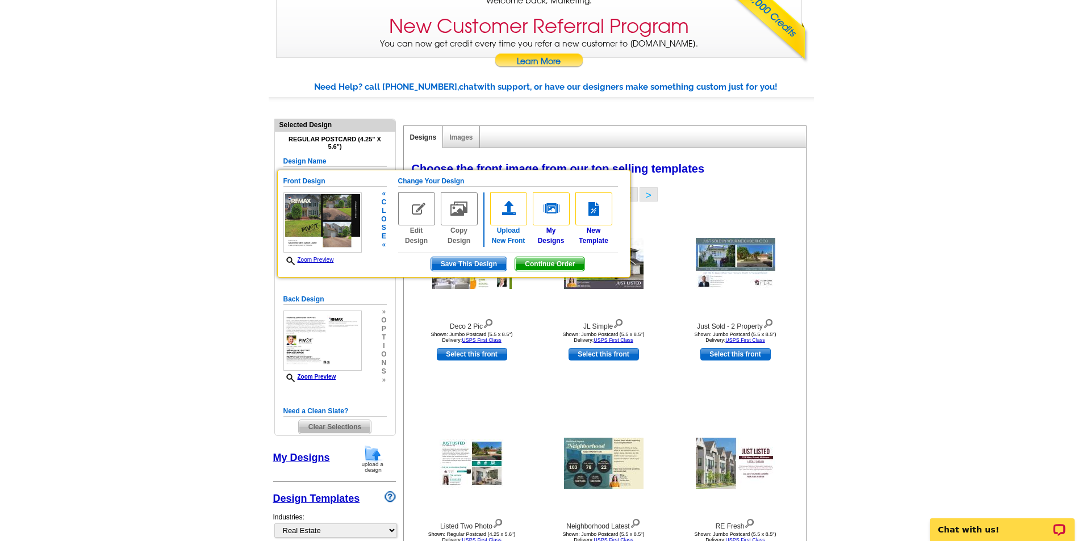
click at [506, 219] on img at bounding box center [508, 209] width 37 height 33
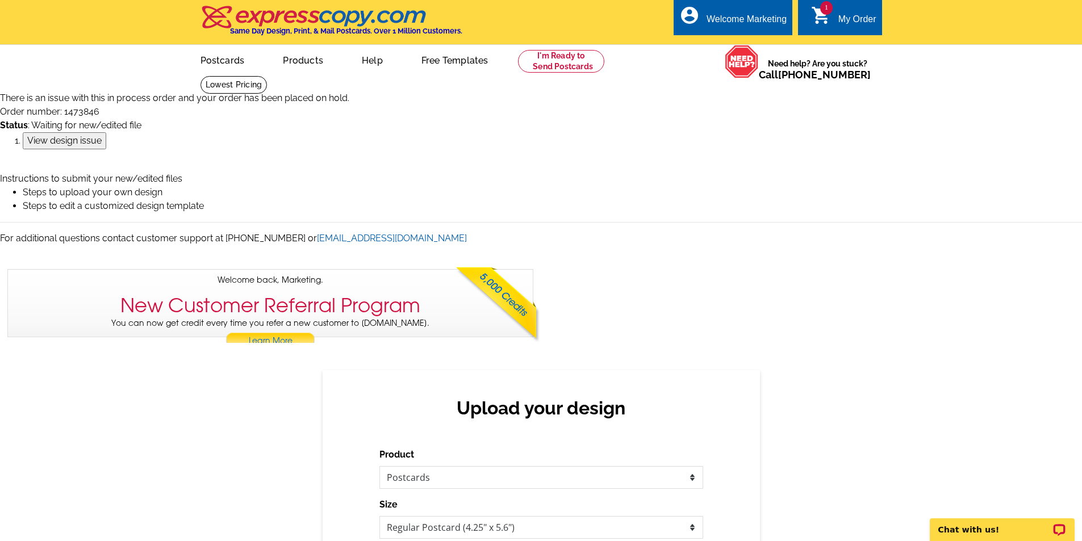
click at [77, 147] on input "View design issue" at bounding box center [65, 140] width 84 height 17
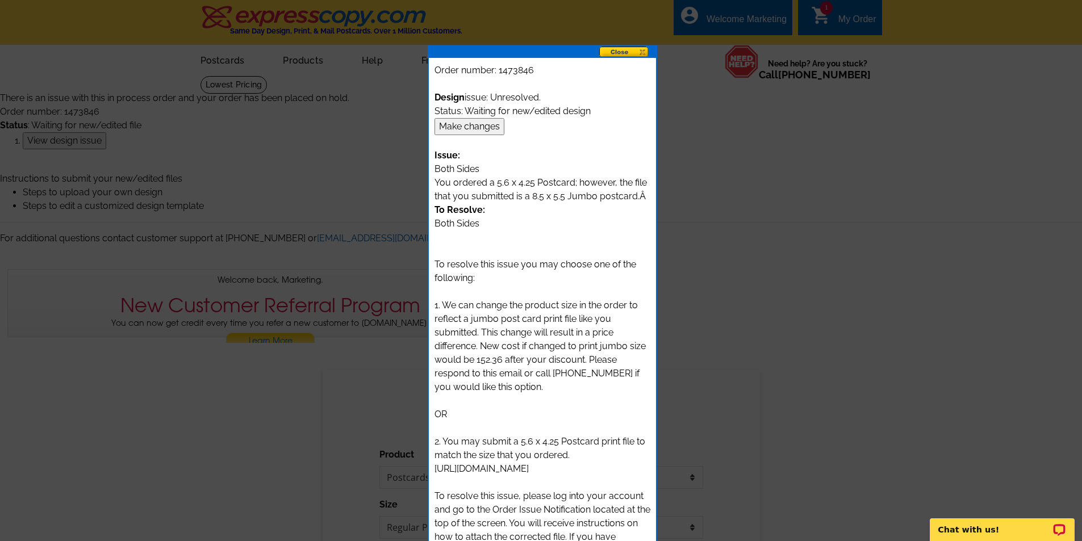
click at [458, 132] on input "Make changes" at bounding box center [470, 126] width 70 height 17
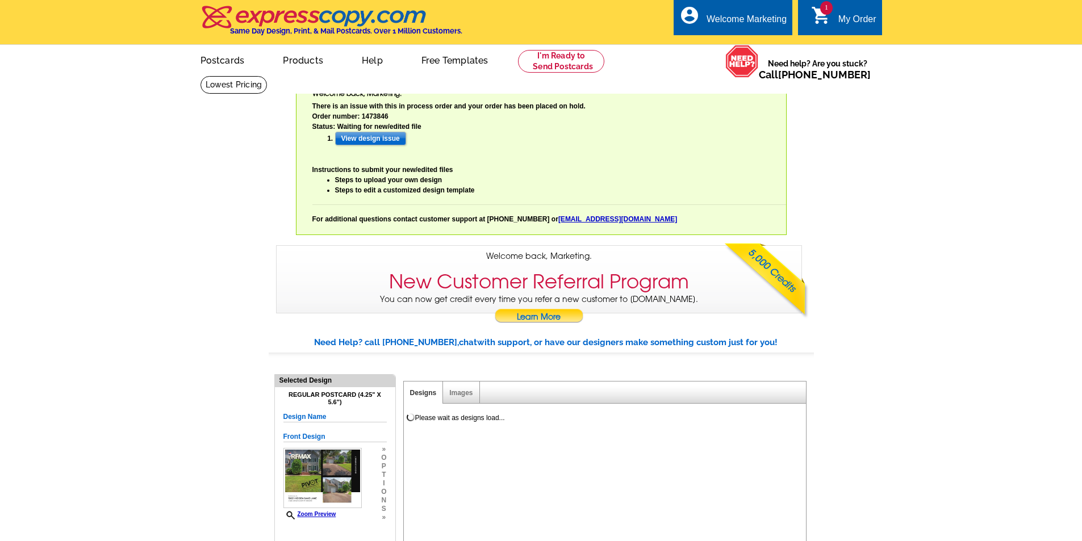
select select "785"
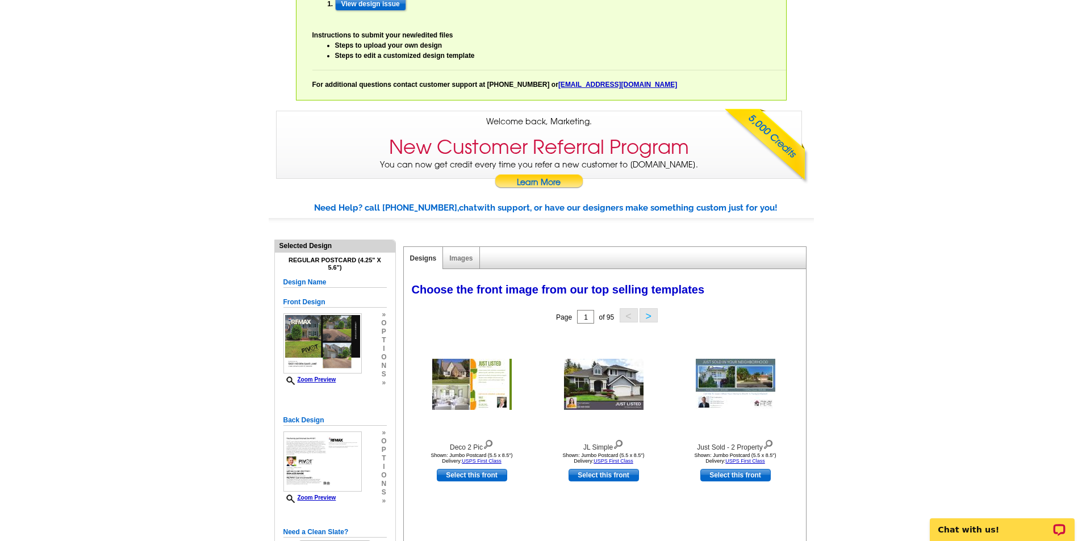
scroll to position [64, 0]
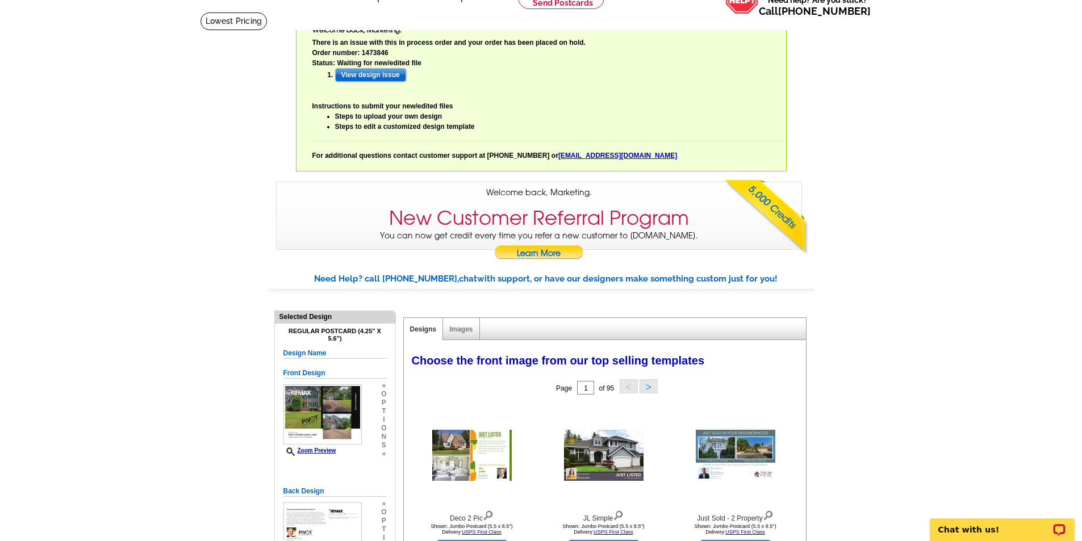
click at [415, 120] on link "Steps to upload your own design" at bounding box center [388, 116] width 107 height 8
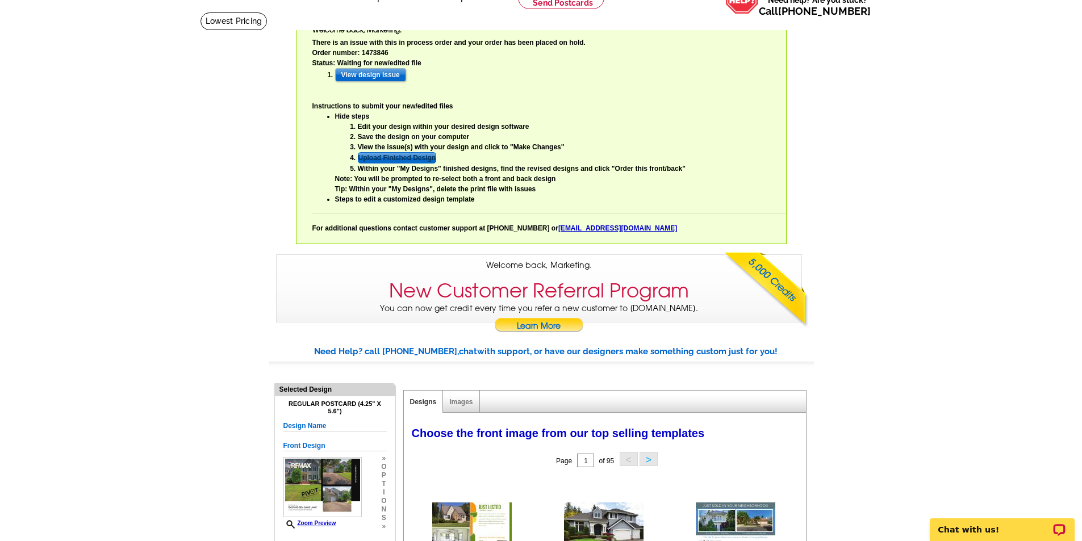
click at [406, 157] on link "Upload Finished Design" at bounding box center [397, 157] width 79 height 11
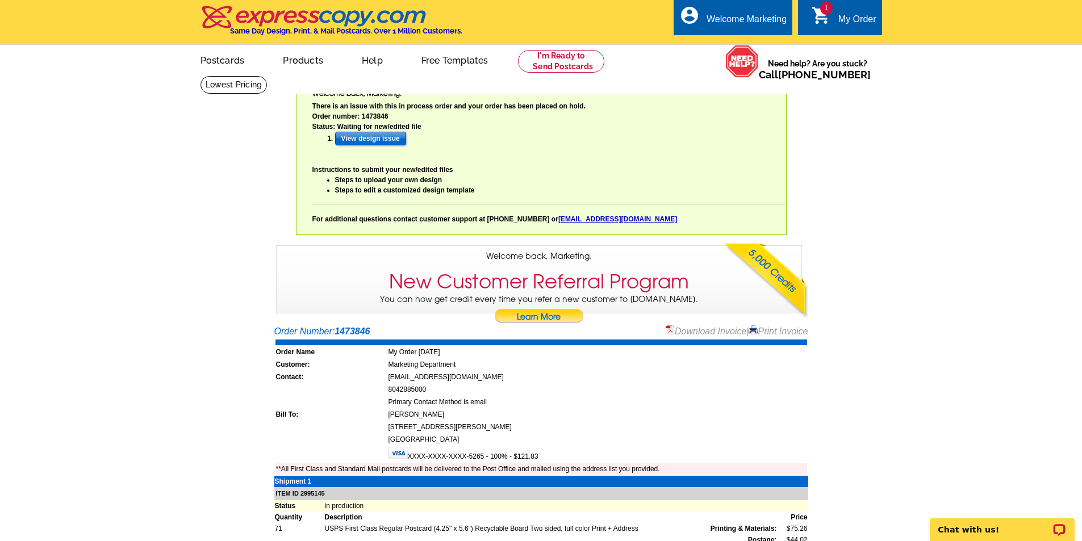
click at [354, 138] on input "View design issue" at bounding box center [370, 139] width 71 height 14
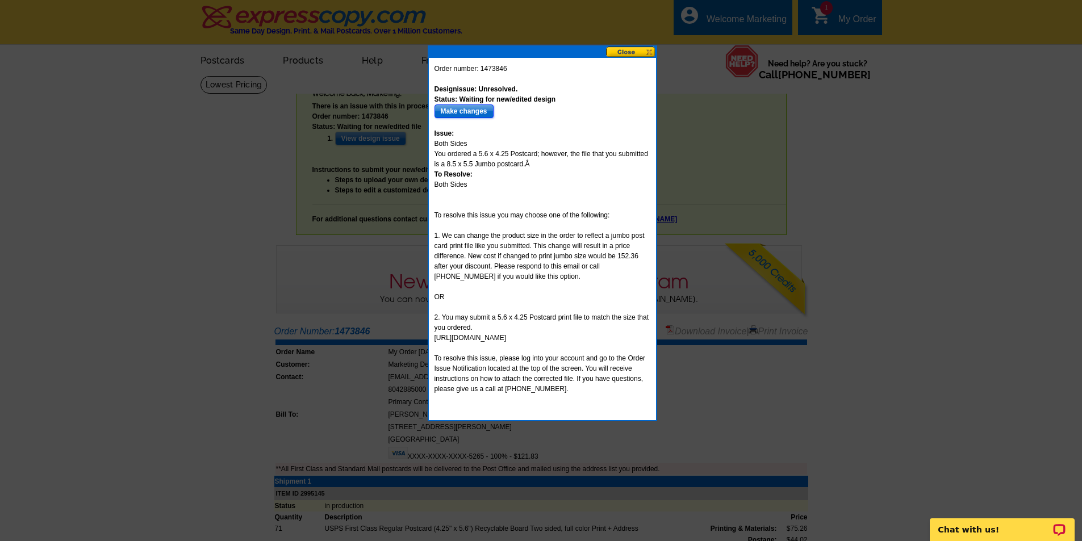
click at [459, 111] on input "Make changes" at bounding box center [464, 112] width 59 height 14
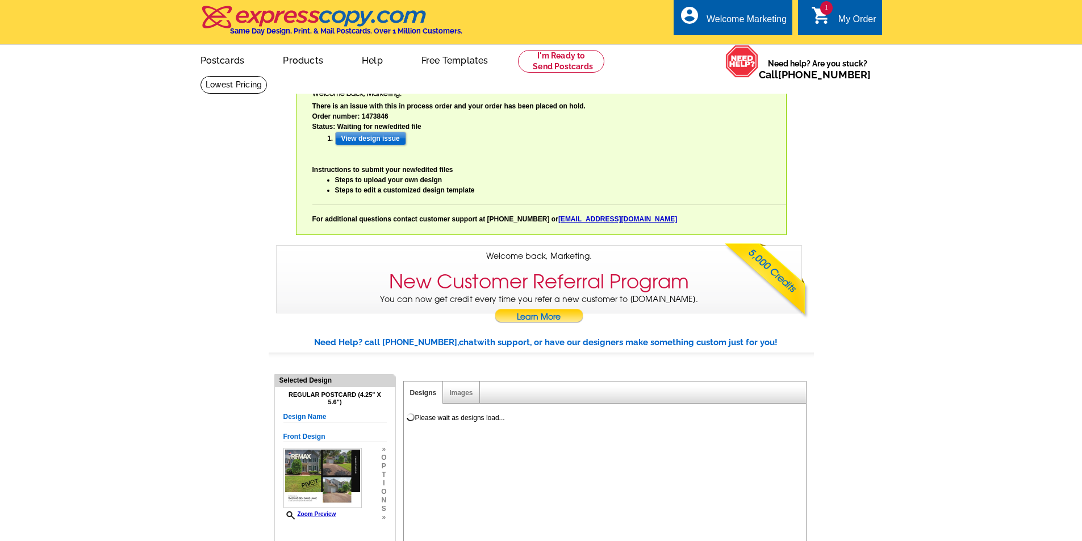
select select "785"
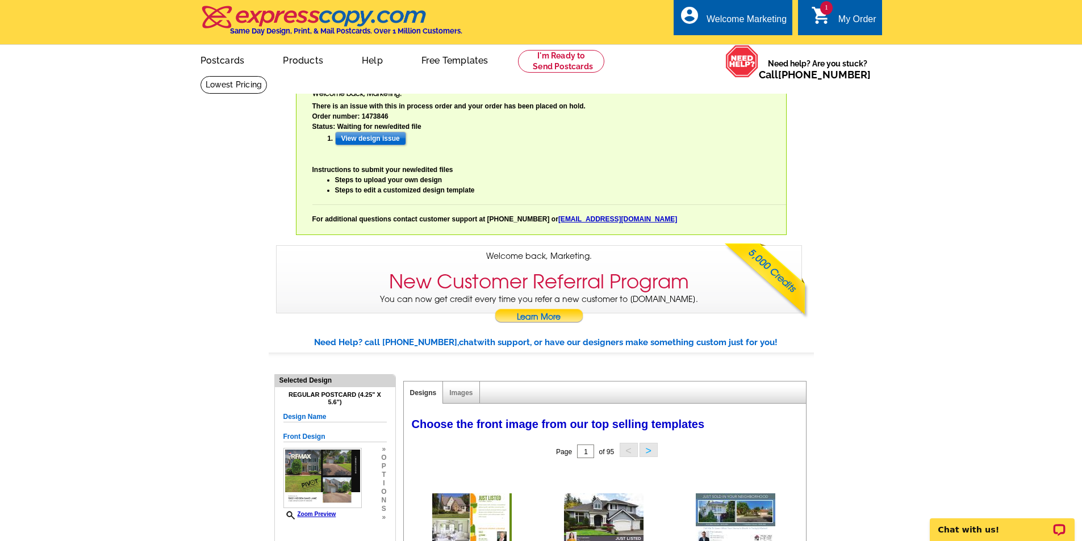
click at [437, 190] on link "Steps to edit a customized design template" at bounding box center [405, 190] width 140 height 8
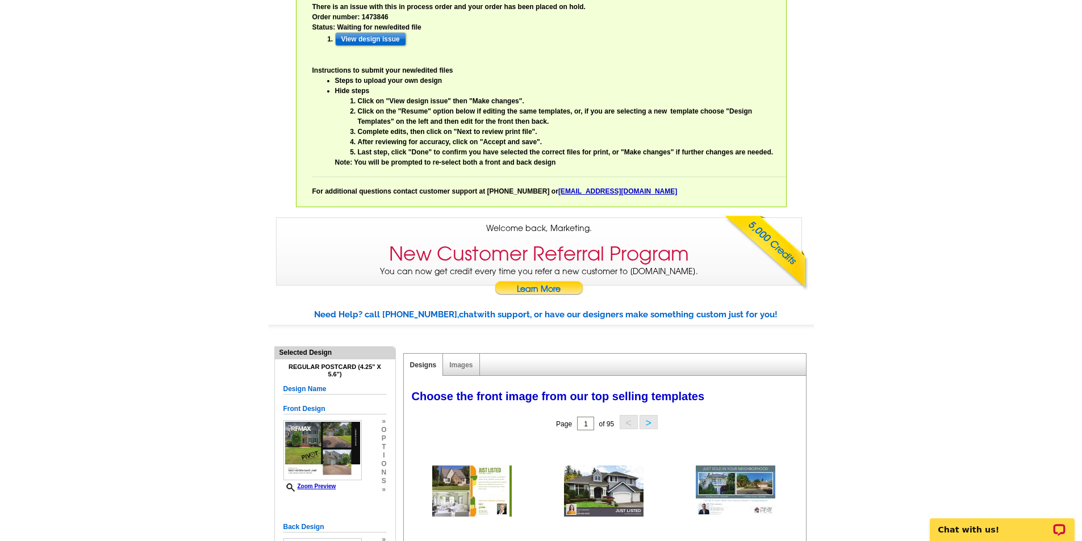
scroll to position [85, 0]
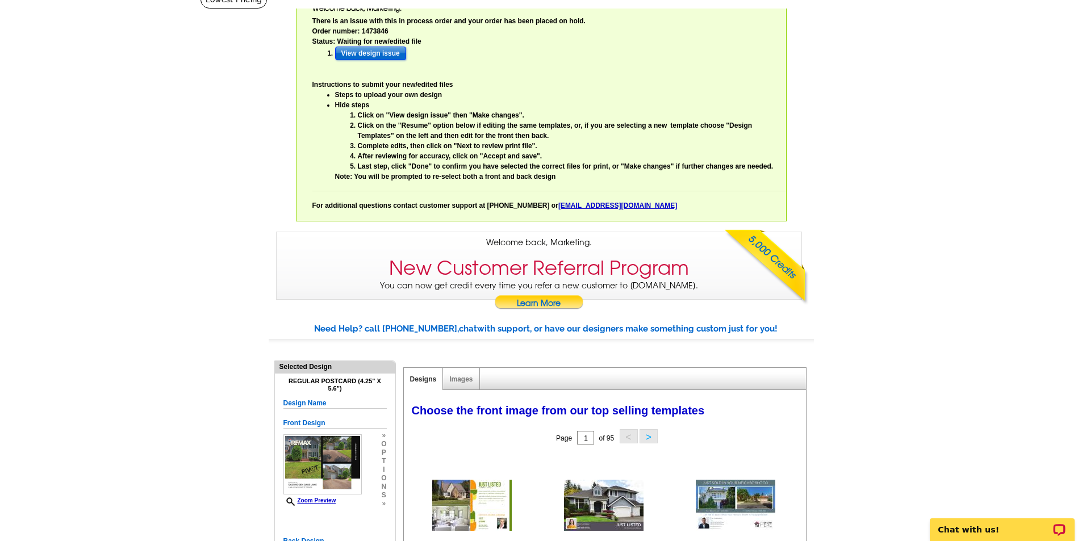
click at [387, 49] on input "View design issue" at bounding box center [370, 54] width 71 height 14
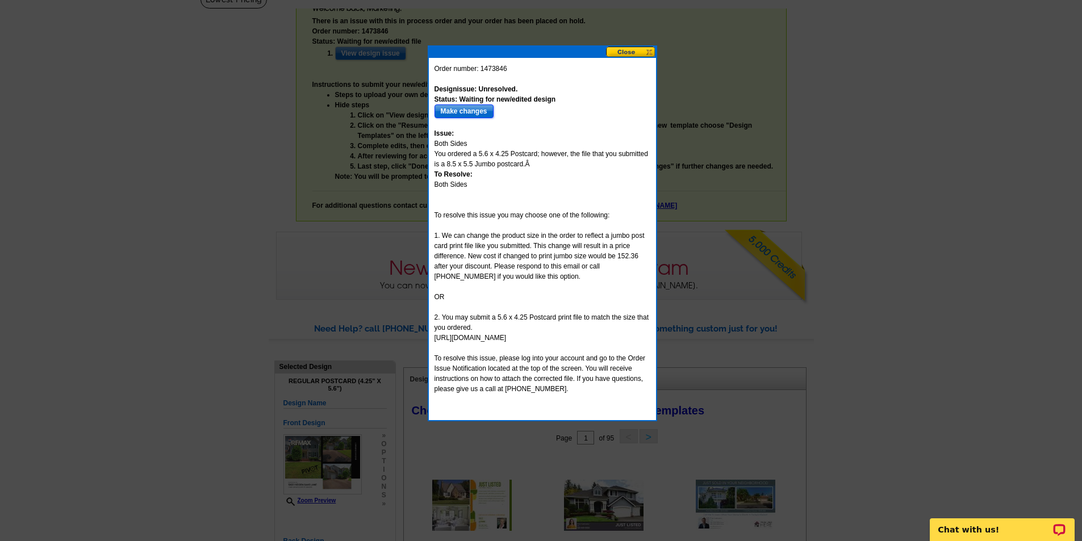
click at [476, 112] on input "Make changes" at bounding box center [464, 112] width 59 height 14
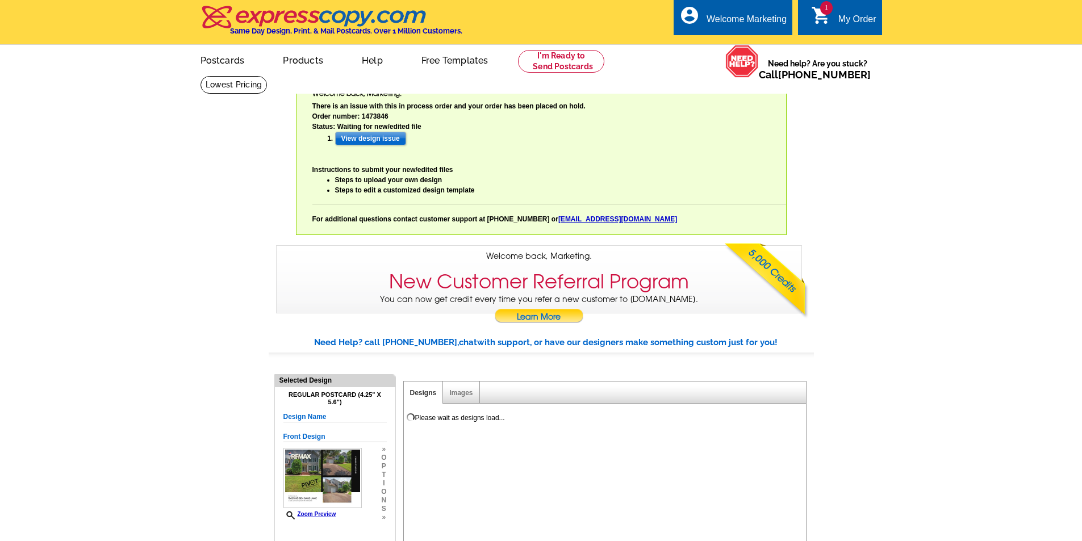
select select "785"
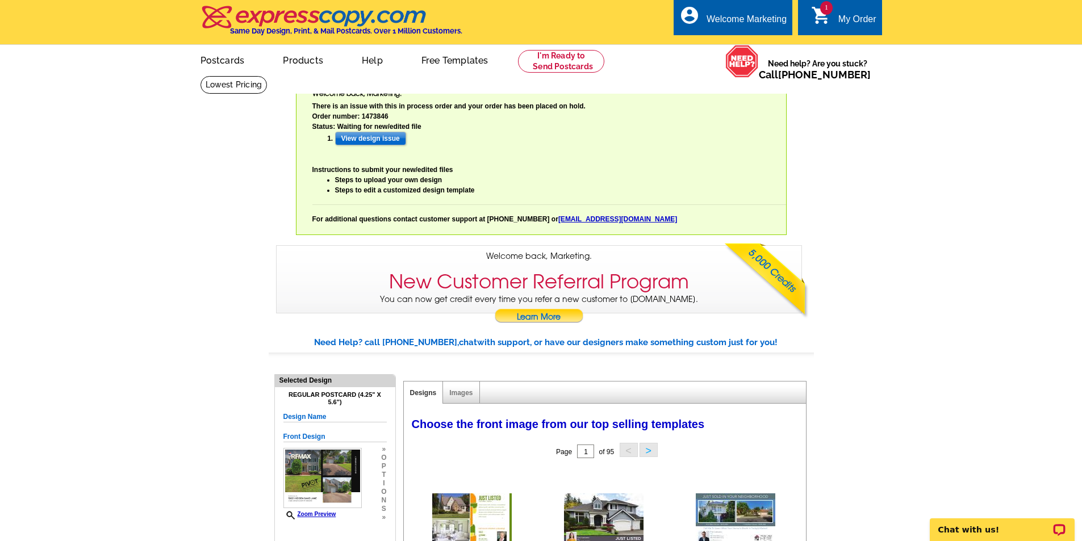
click at [390, 182] on link "Steps to upload your own design" at bounding box center [388, 180] width 107 height 8
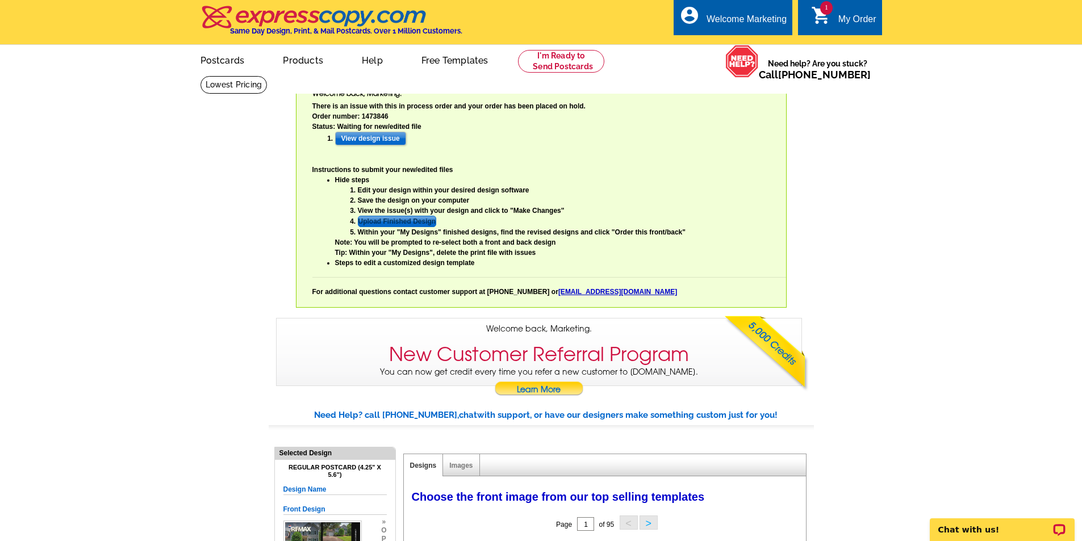
click at [401, 223] on link "Upload Finished Design" at bounding box center [397, 221] width 79 height 11
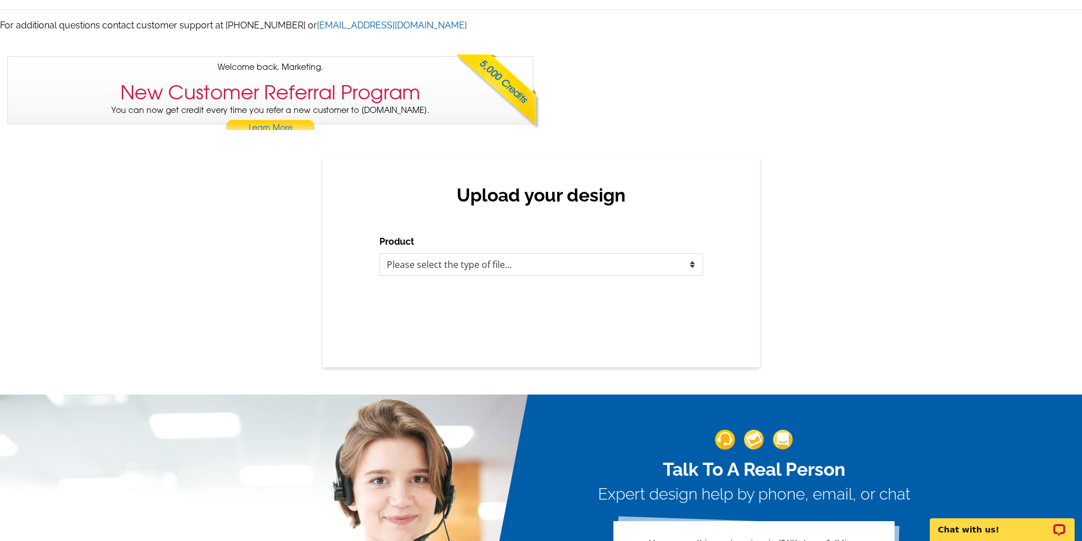
scroll to position [284, 0]
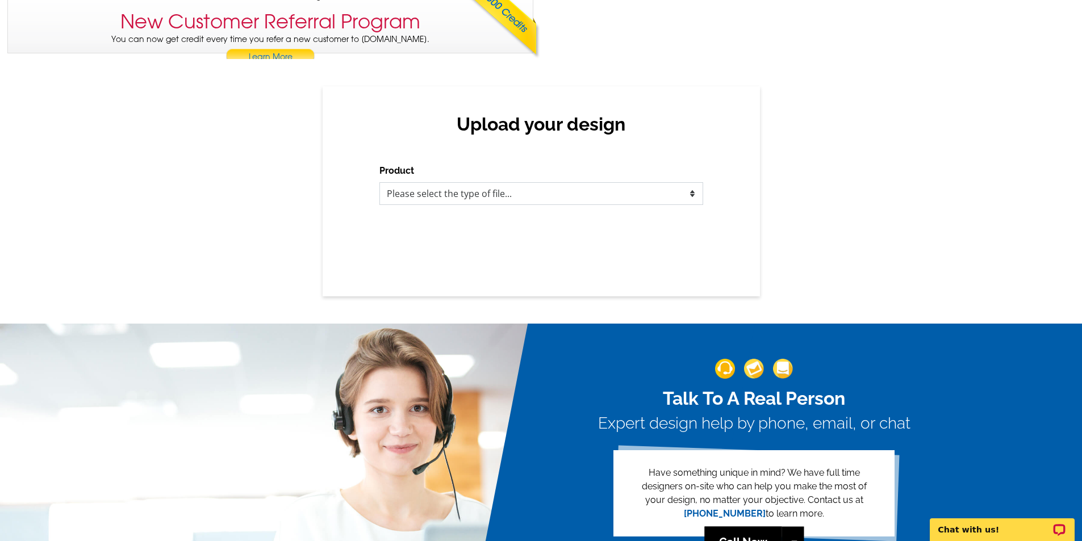
click at [438, 193] on select "Please select the type of file... Postcards Business Cards Letters and flyers G…" at bounding box center [542, 193] width 324 height 23
select select "1"
click at [380, 183] on select "Please select the type of file... Postcards Business Cards Letters and flyers G…" at bounding box center [542, 193] width 324 height 23
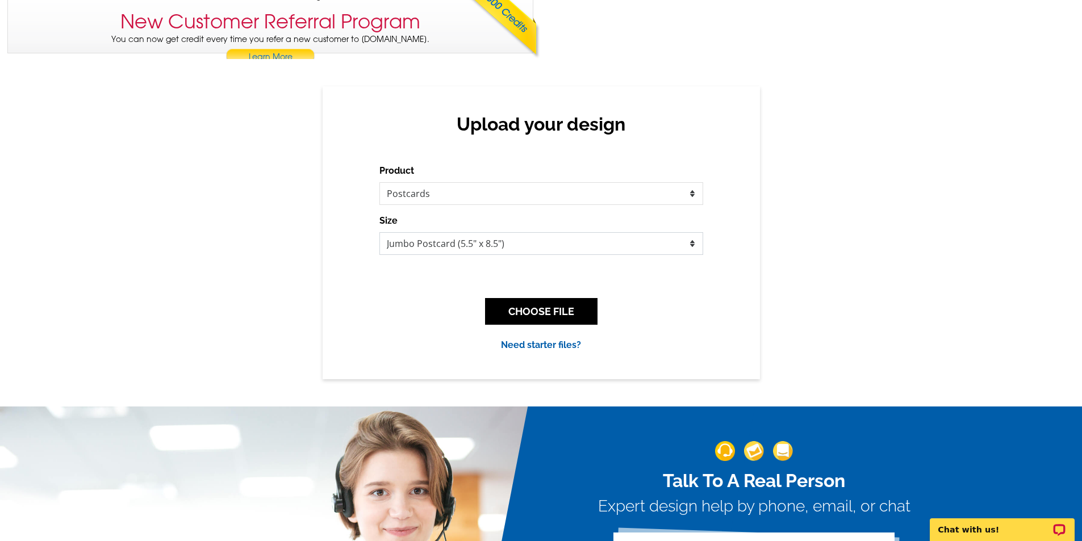
click at [465, 252] on select "Jumbo Postcard (5.5" x 8.5") Regular Postcard (4.25" x 5.6") Panoramic Postcard…" at bounding box center [542, 243] width 324 height 23
select select "1"
click at [380, 233] on select "Jumbo Postcard (5.5" x 8.5") Regular Postcard (4.25" x 5.6") Panoramic Postcard…" at bounding box center [542, 243] width 324 height 23
drag, startPoint x: 526, startPoint y: 310, endPoint x: 540, endPoint y: 297, distance: 18.5
click at [526, 310] on button "CHOOSE FILE" at bounding box center [541, 311] width 112 height 27
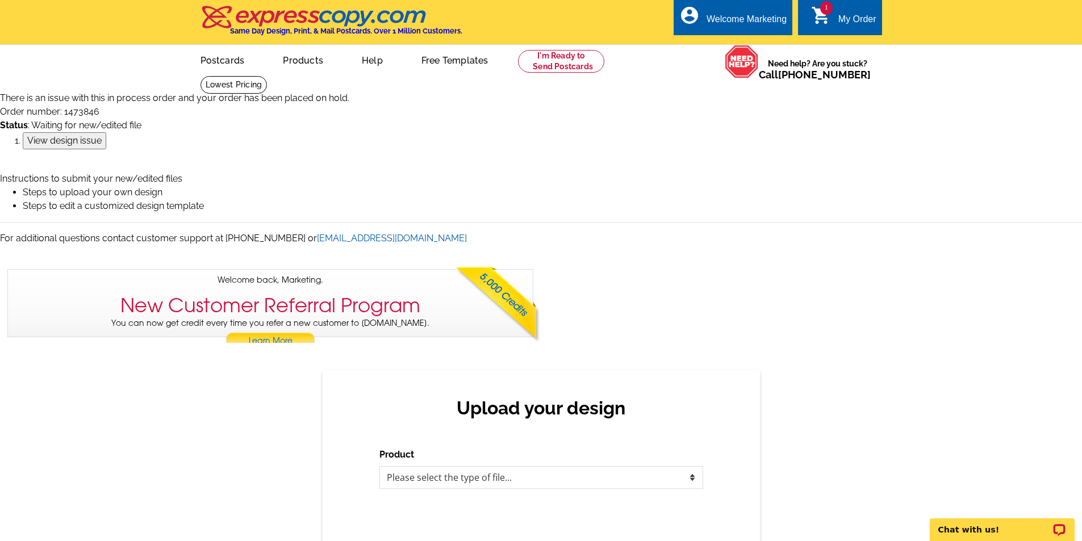
click at [97, 143] on input "View design issue" at bounding box center [65, 140] width 84 height 17
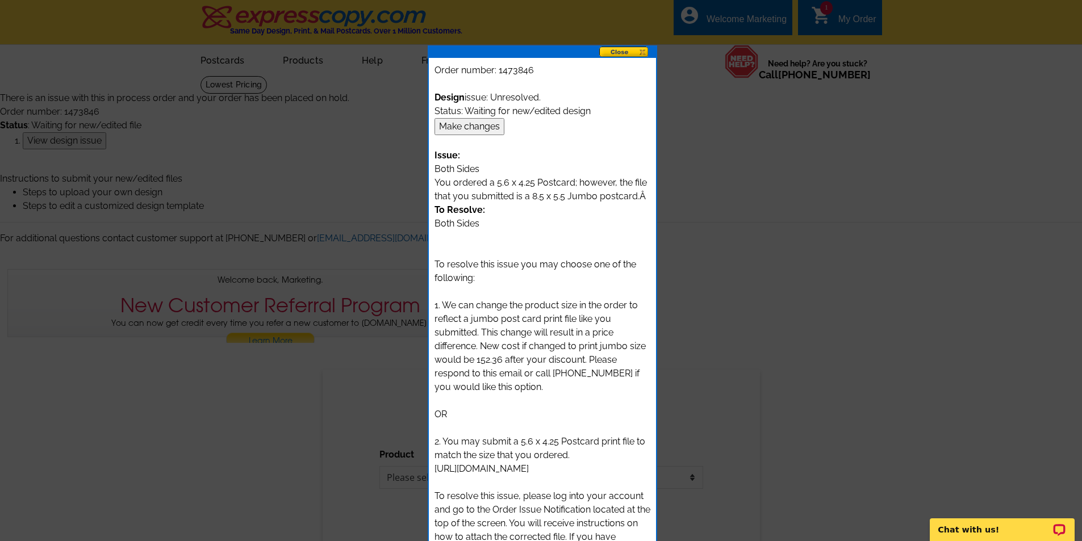
click at [456, 130] on input "Make changes" at bounding box center [470, 126] width 70 height 17
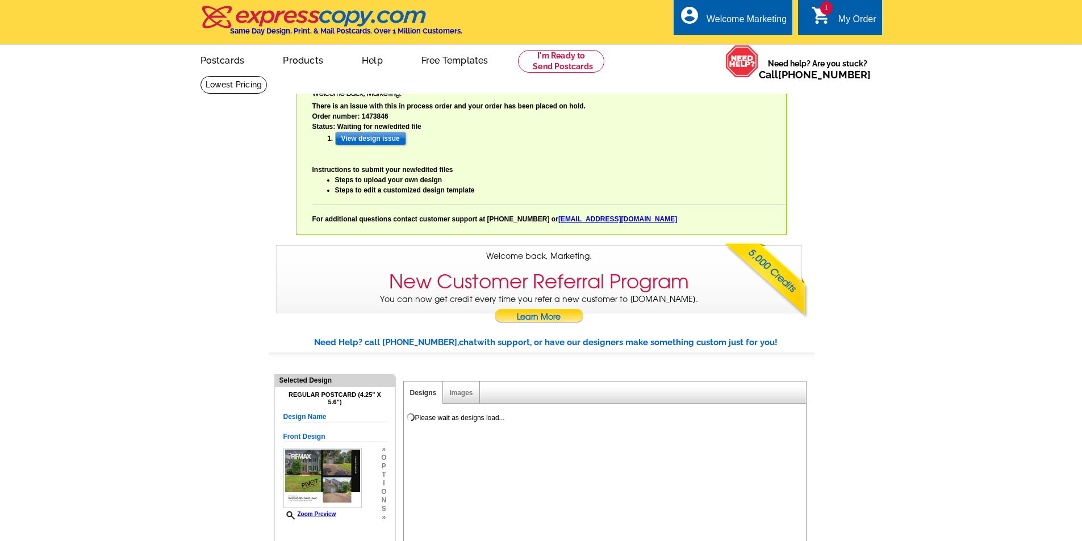
select select "785"
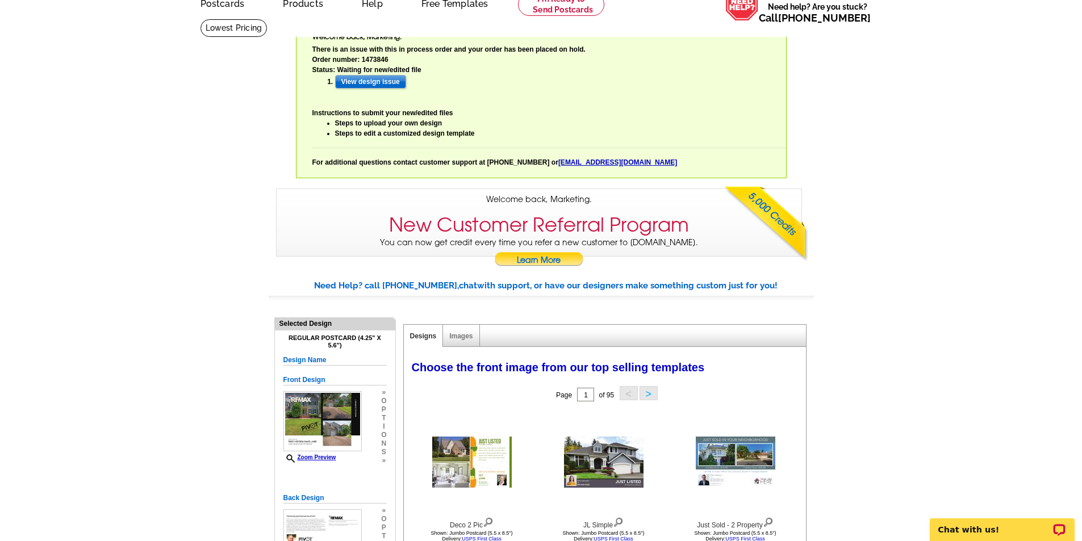
scroll to position [43, 0]
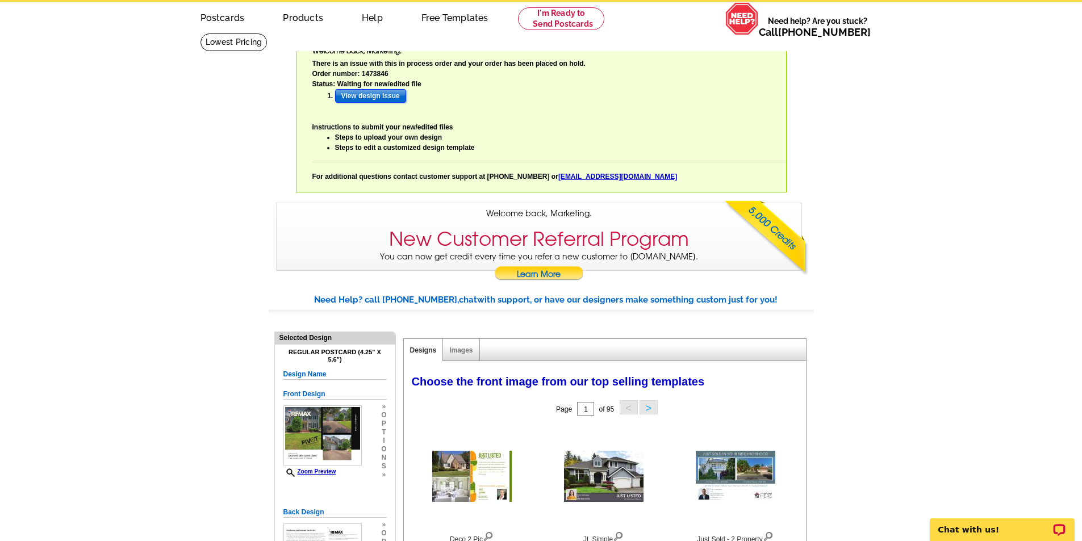
click at [387, 99] on input "View design issue" at bounding box center [370, 96] width 71 height 14
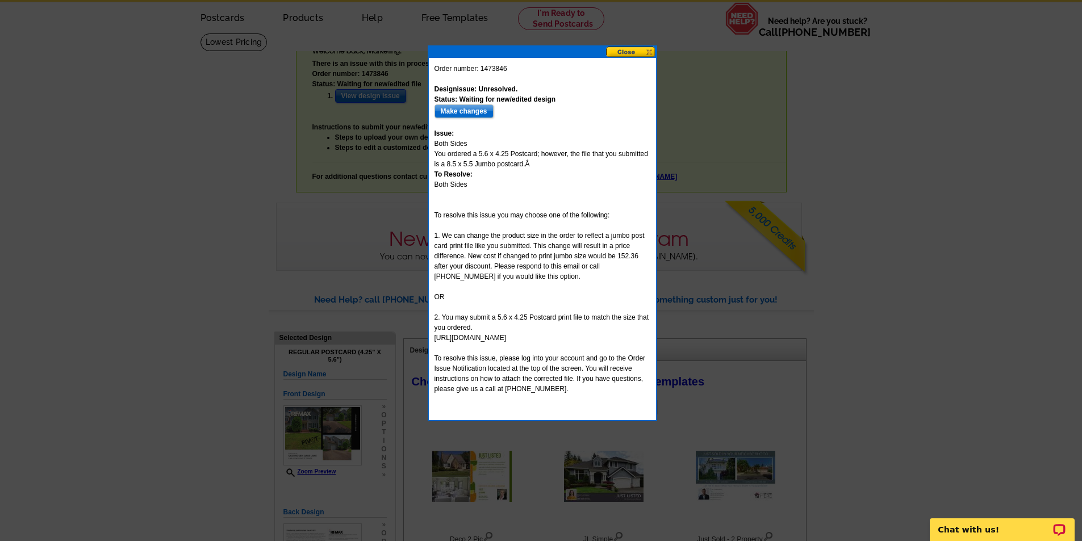
click at [641, 52] on button at bounding box center [631, 52] width 50 height 11
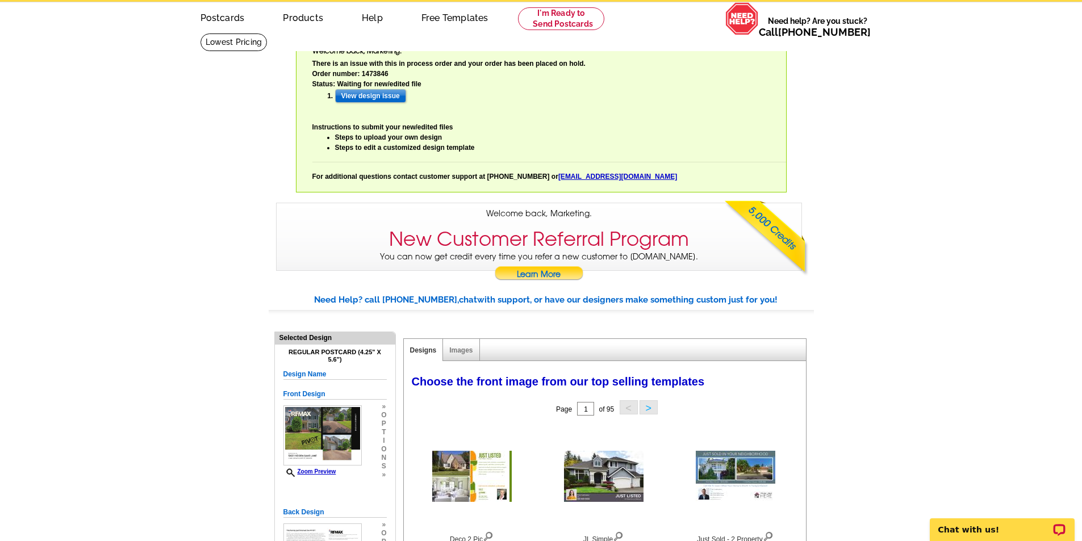
click at [427, 145] on link "Steps to edit a customized design template" at bounding box center [405, 148] width 140 height 8
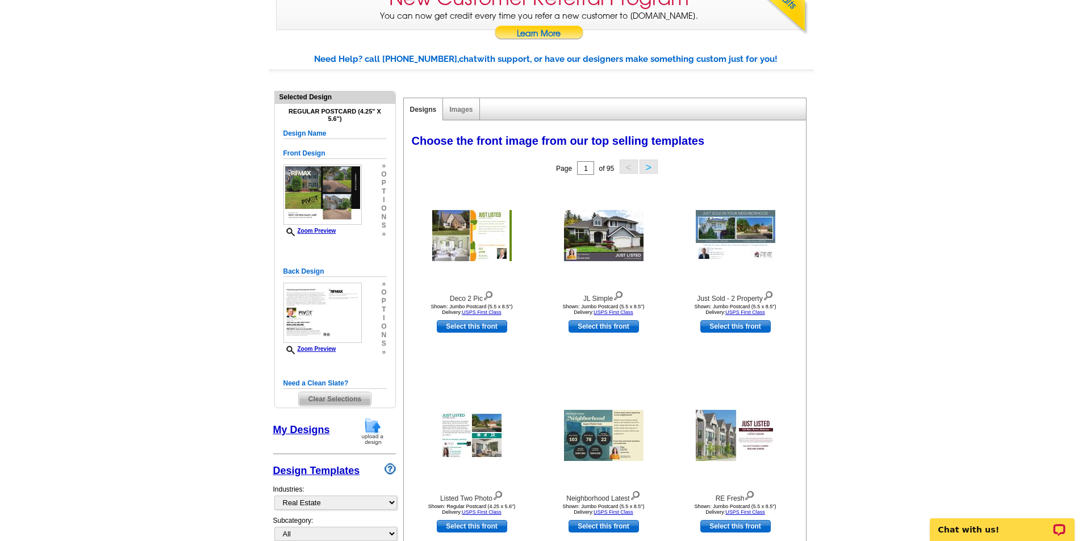
scroll to position [369, 0]
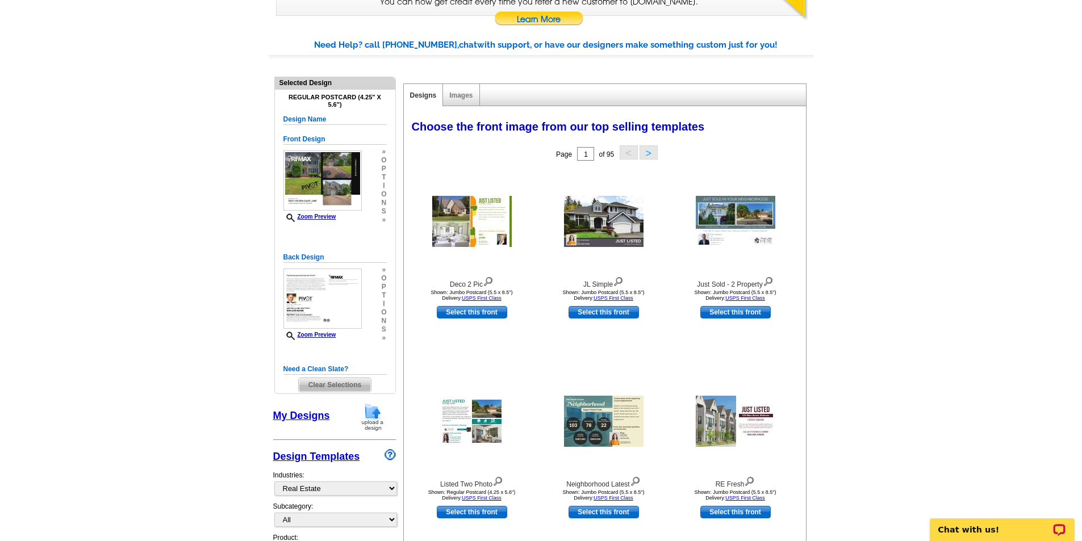
click at [297, 413] on link "My Designs" at bounding box center [301, 415] width 57 height 11
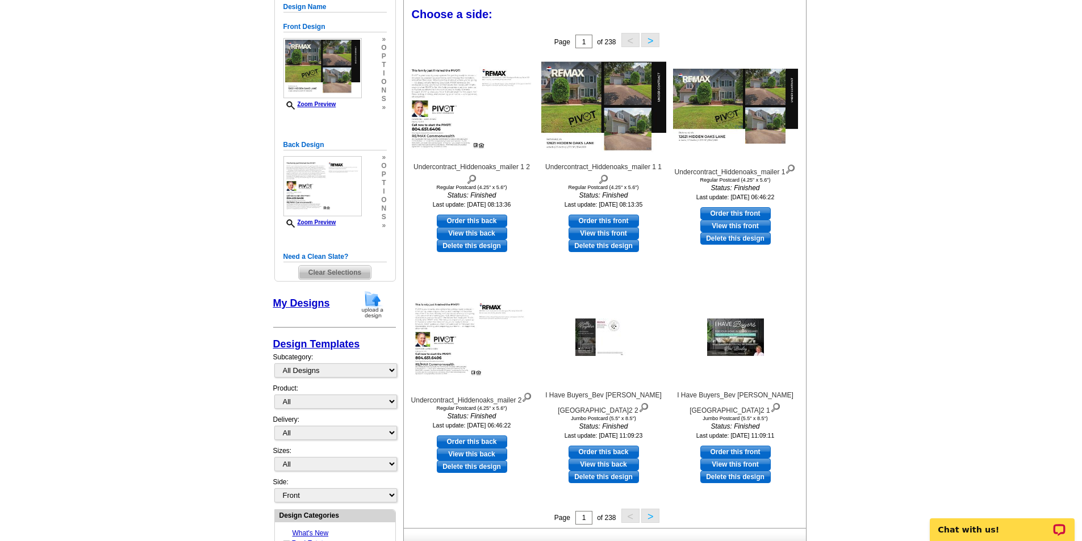
scroll to position [483, 0]
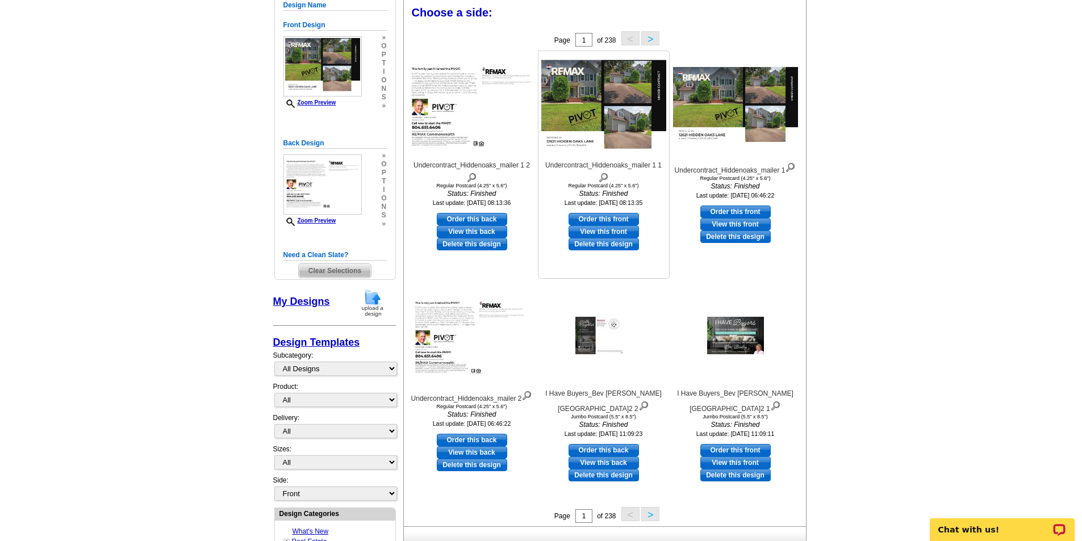
click at [596, 221] on link "Order this front" at bounding box center [604, 219] width 70 height 12
select select "1"
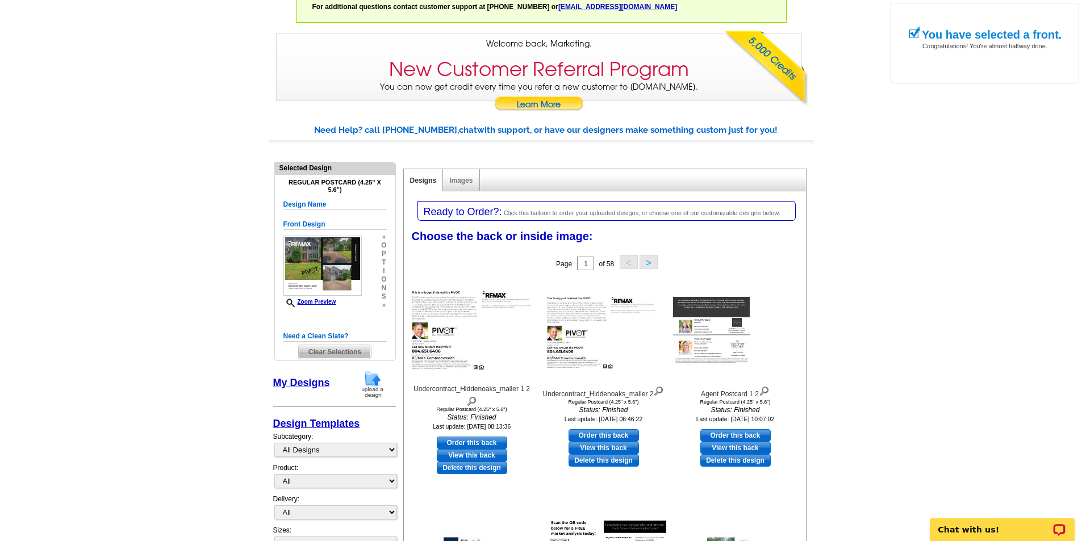
scroll to position [327, 0]
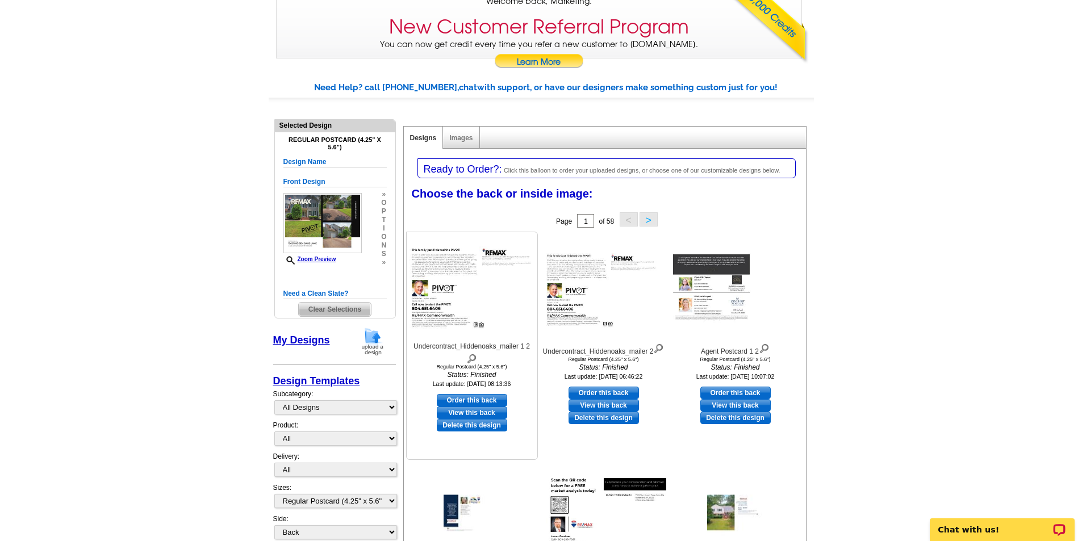
click at [474, 403] on link "Order this back" at bounding box center [472, 400] width 70 height 12
select select "front"
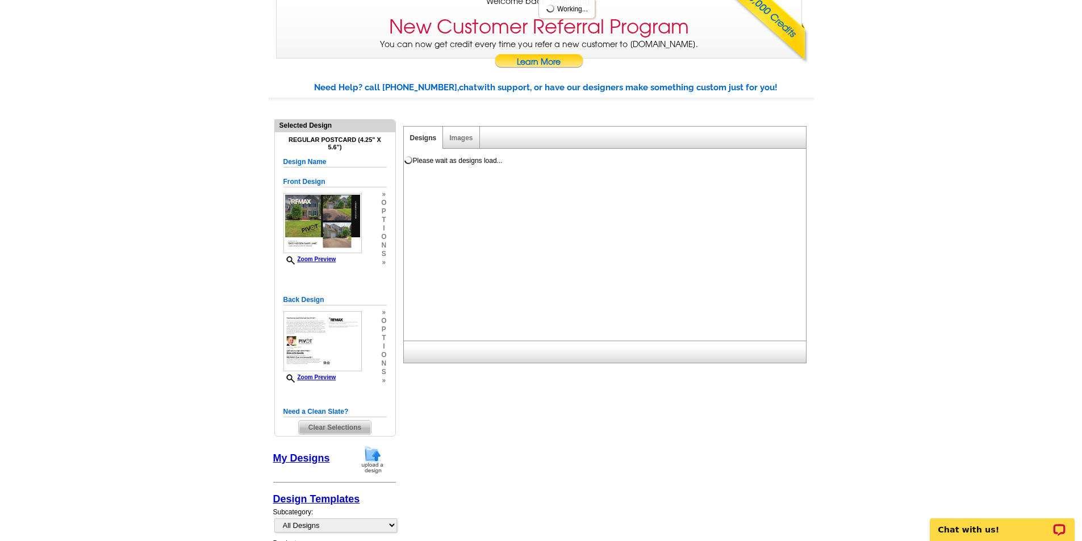
scroll to position [0, 0]
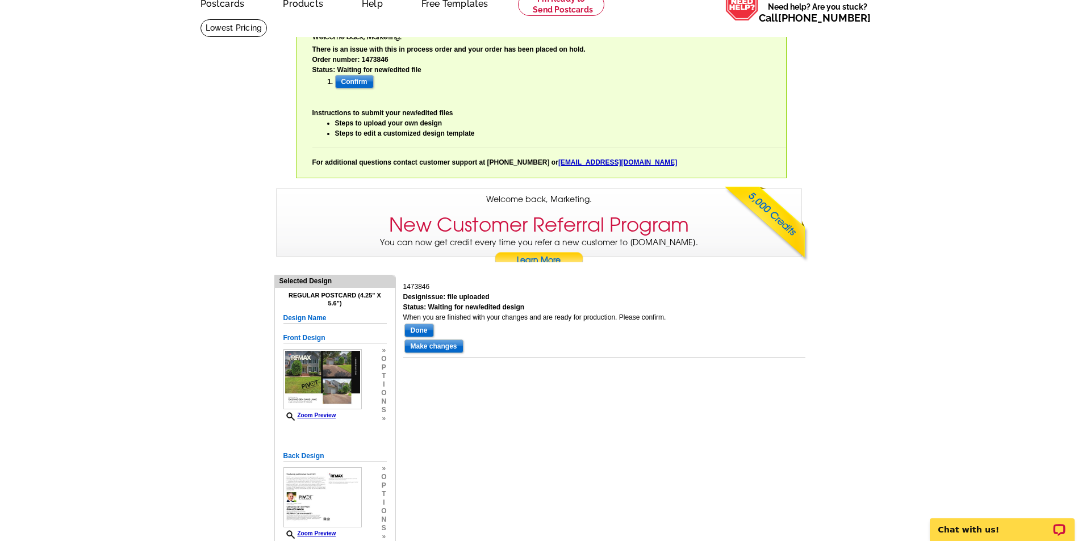
scroll to position [85, 0]
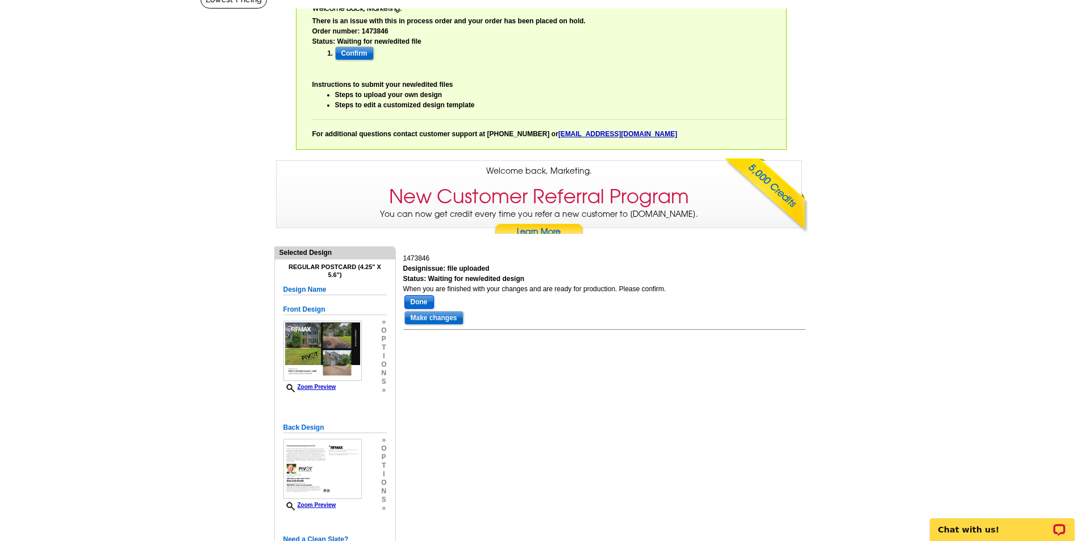
click at [430, 305] on input "Done" at bounding box center [420, 302] width 30 height 14
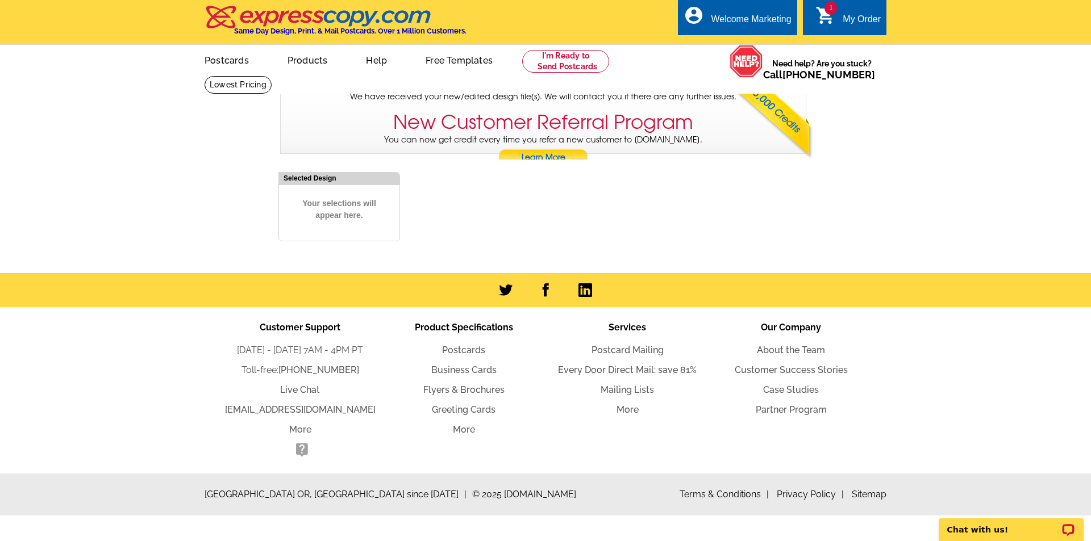
click at [440, 214] on div "Need Help? call [PHONE_NUMBER], chat with support, or have our designers make s…" at bounding box center [545, 211] width 545 height 103
